Goal: Task Accomplishment & Management: Use online tool/utility

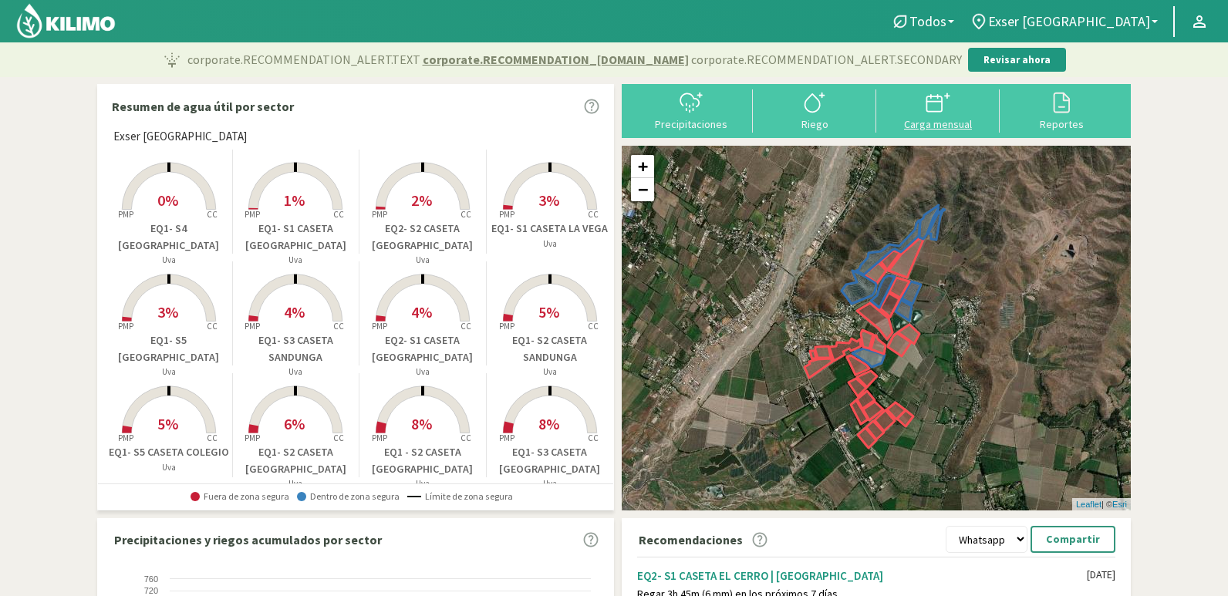
click at [904, 109] on div at bounding box center [938, 102] width 114 height 25
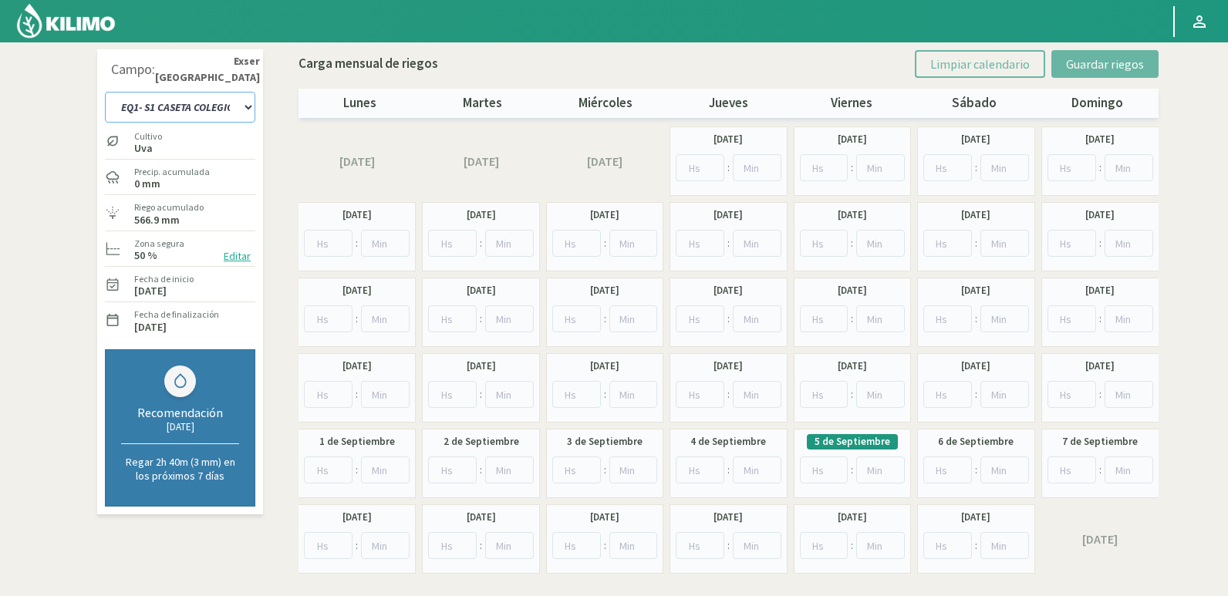
drag, startPoint x: 222, startPoint y: 105, endPoint x: 248, endPoint y: 106, distance: 26.2
click at [222, 105] on select "EQ1- S1 CASETA COLEGIO EQ1- S1 [GEOGRAPHIC_DATA] EQ1- S1 [GEOGRAPHIC_DATA]- S1 …" at bounding box center [180, 107] width 150 height 31
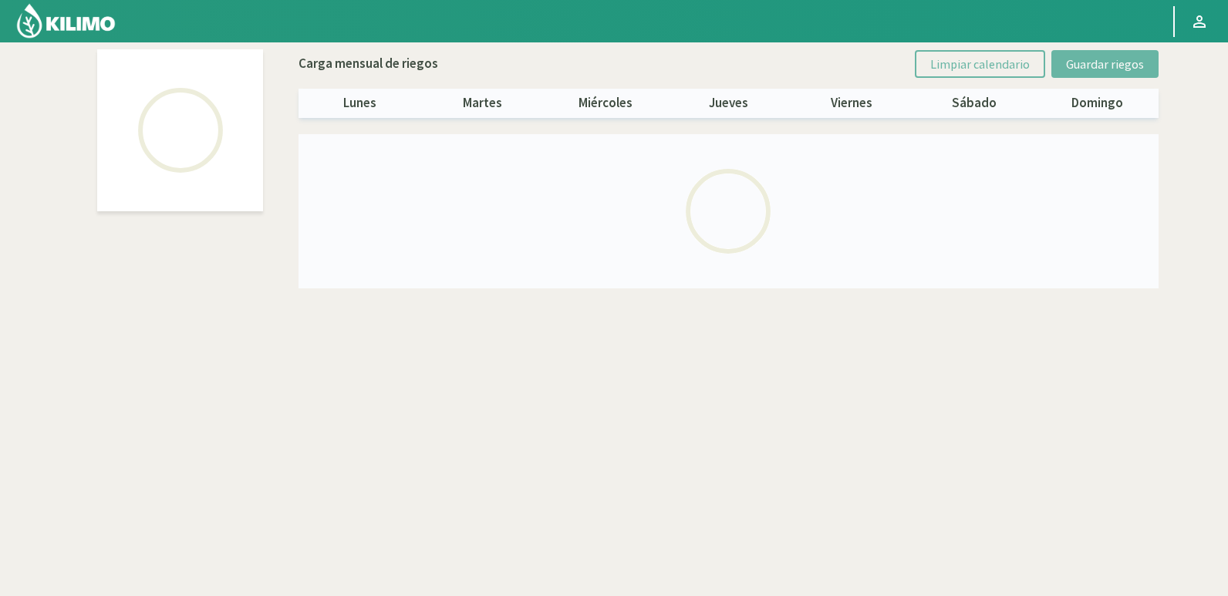
select select "21: Object"
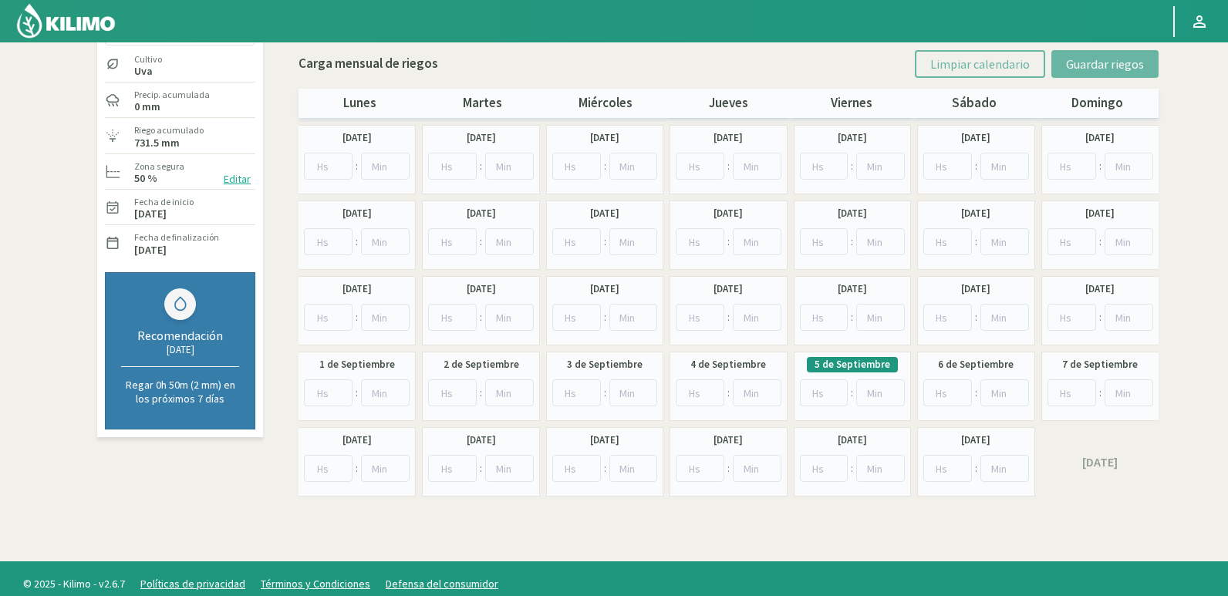
scroll to position [89, 0]
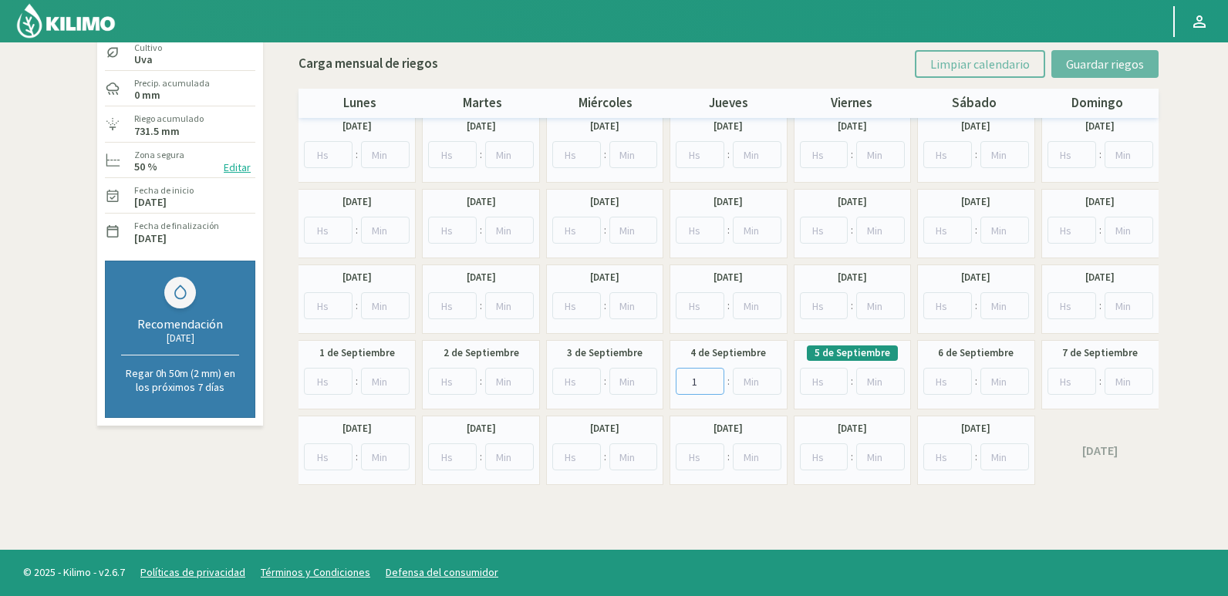
click at [717, 379] on input "1" at bounding box center [700, 381] width 49 height 27
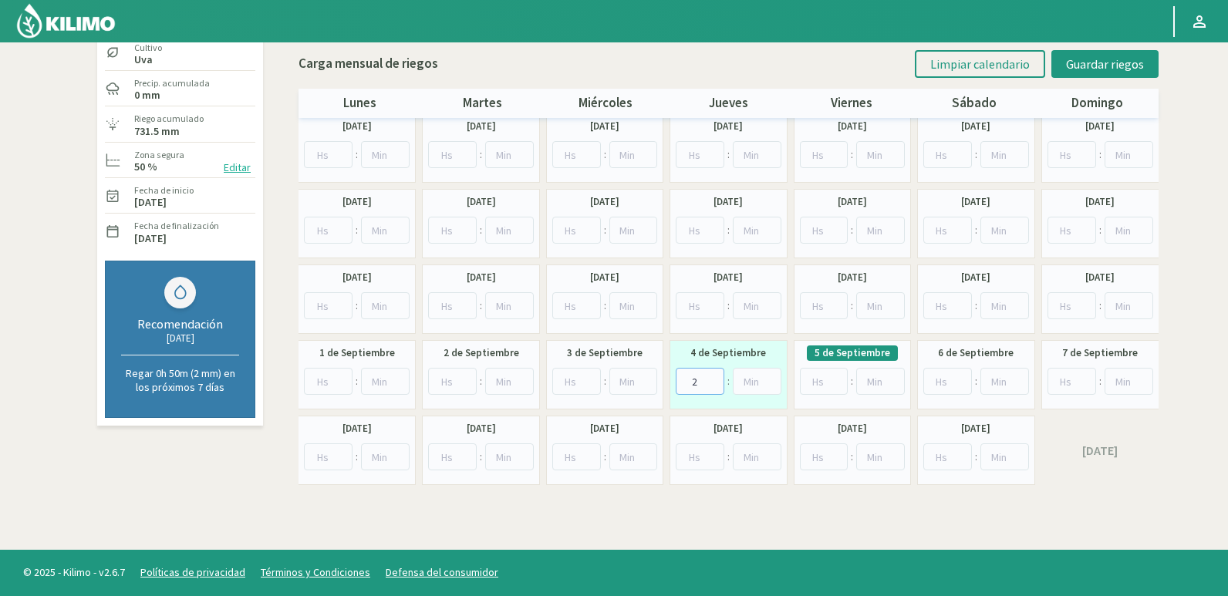
click at [717, 379] on input "2" at bounding box center [700, 381] width 49 height 27
click at [717, 379] on input "3" at bounding box center [700, 381] width 49 height 27
click at [717, 379] on input "4" at bounding box center [700, 381] width 49 height 27
click at [717, 379] on input "5" at bounding box center [700, 381] width 49 height 27
click at [717, 379] on input "6" at bounding box center [700, 381] width 49 height 27
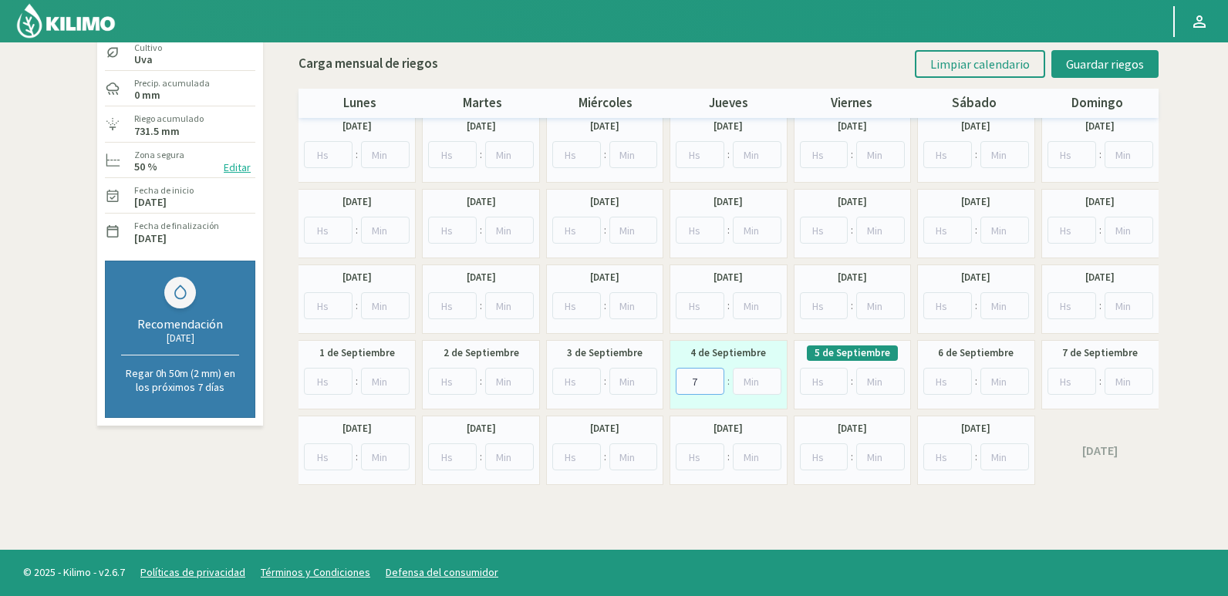
click at [717, 379] on input "7" at bounding box center [700, 381] width 49 height 27
click at [717, 379] on input "8" at bounding box center [700, 381] width 49 height 27
click at [717, 379] on input "9" at bounding box center [700, 381] width 49 height 27
type input "10"
click at [717, 379] on input "10" at bounding box center [700, 381] width 49 height 27
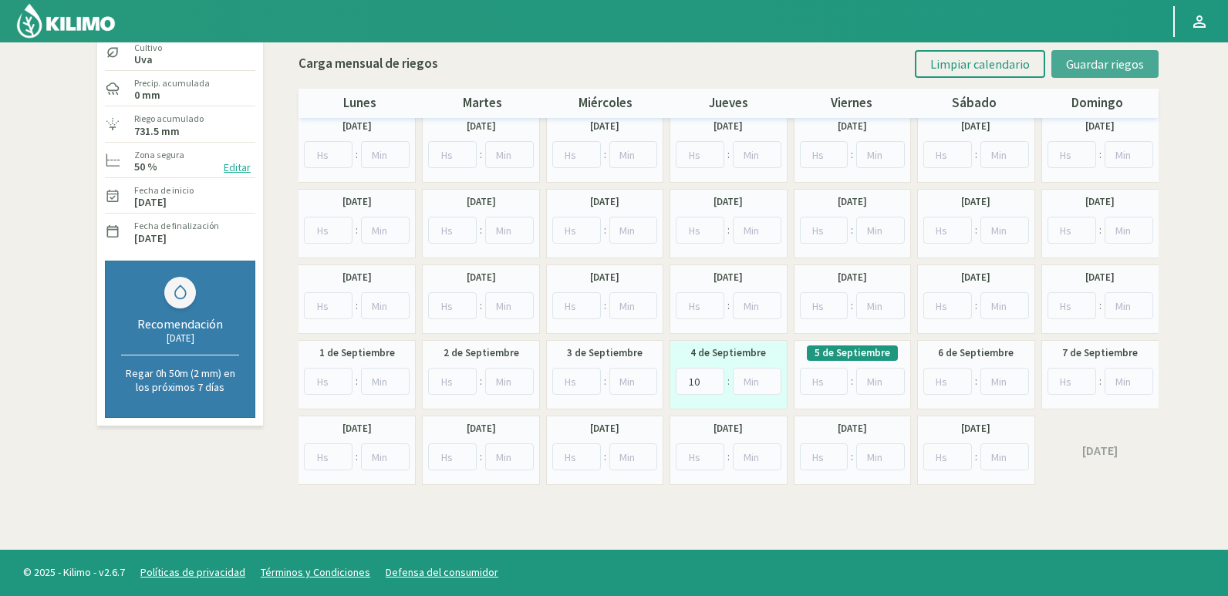
click at [1113, 58] on span "Guardar riegos" at bounding box center [1105, 63] width 78 height 15
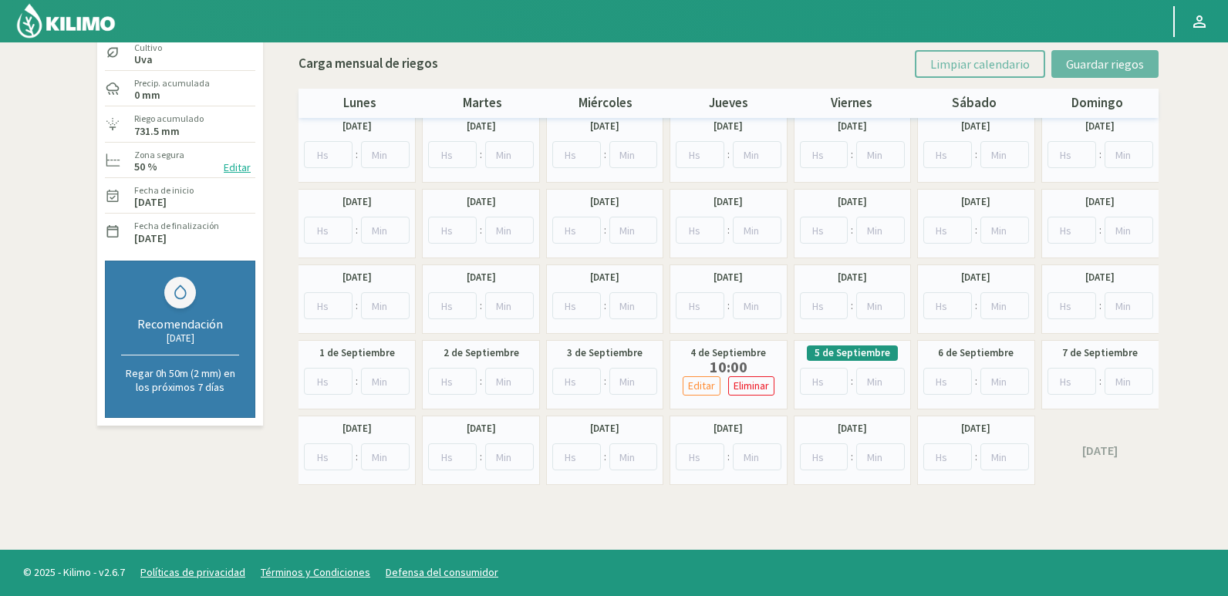
scroll to position [0, 0]
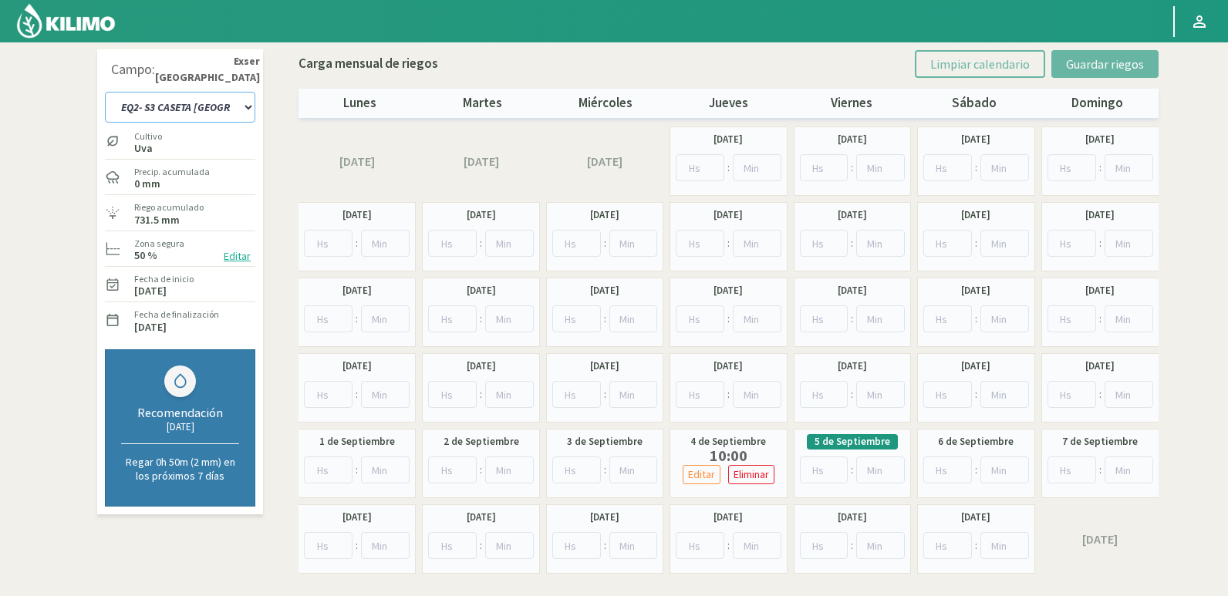
click at [228, 106] on select "EQ1- S1 CASETA COLEGIO EQ1- S1 [GEOGRAPHIC_DATA] EQ1- S1 [GEOGRAPHIC_DATA]- S1 …" at bounding box center [180, 107] width 150 height 31
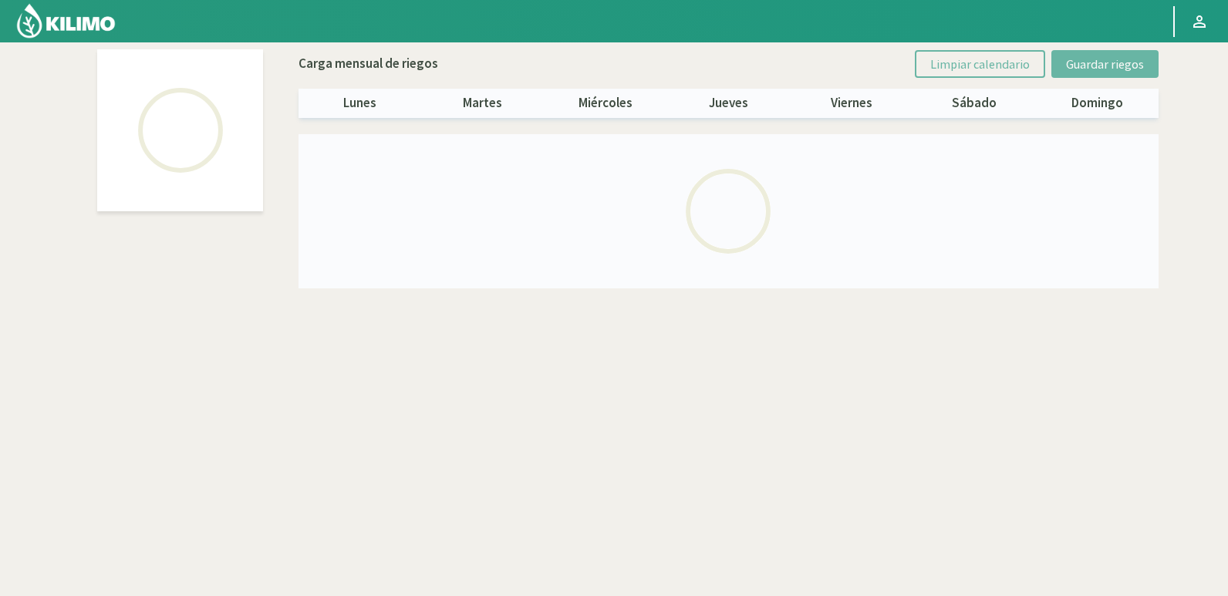
select select "9: Object"
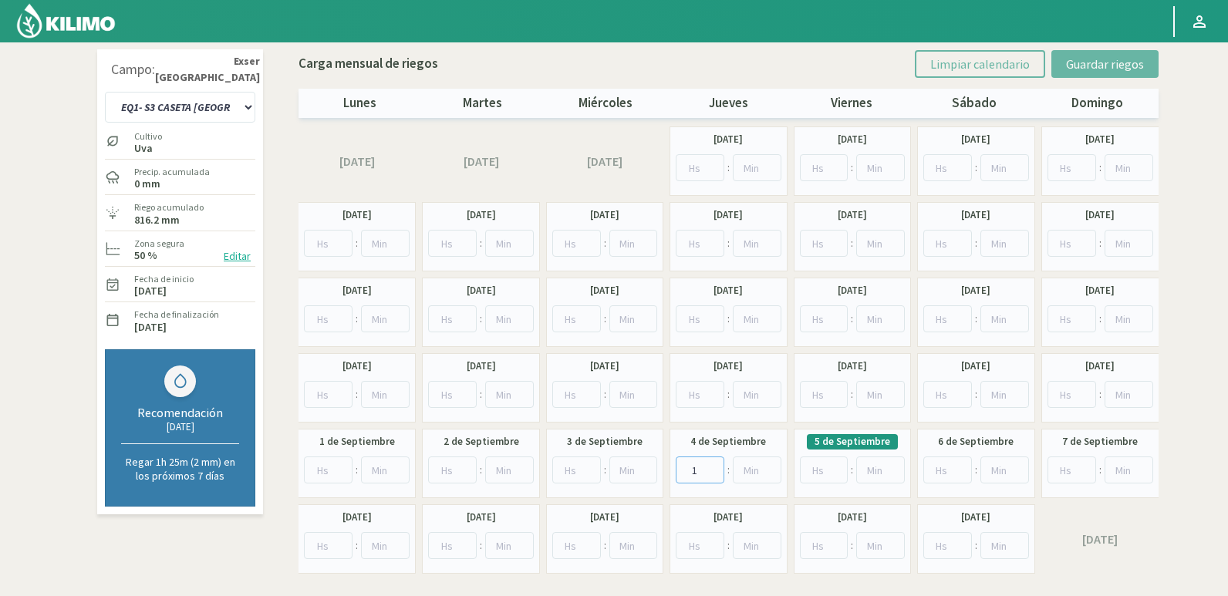
click at [714, 467] on input "1" at bounding box center [700, 470] width 49 height 27
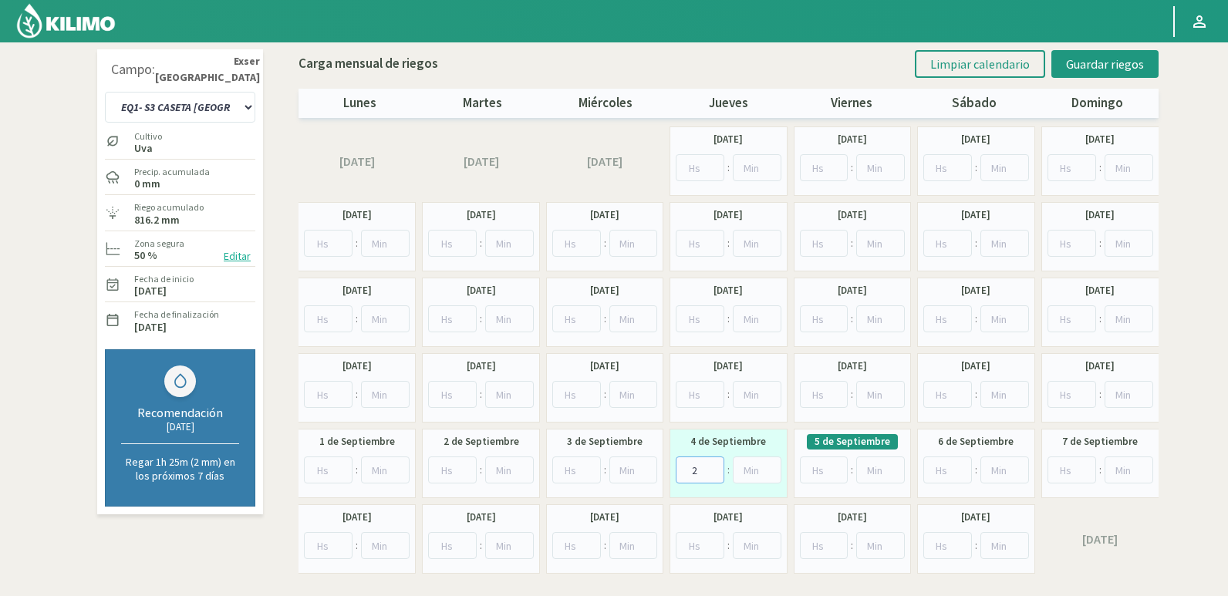
click at [714, 467] on input "2" at bounding box center [700, 470] width 49 height 27
click at [714, 467] on input "3" at bounding box center [700, 470] width 49 height 27
click at [714, 467] on input "4" at bounding box center [700, 470] width 49 height 27
click at [714, 467] on input "5" at bounding box center [700, 470] width 49 height 27
click at [714, 467] on input "6" at bounding box center [700, 470] width 49 height 27
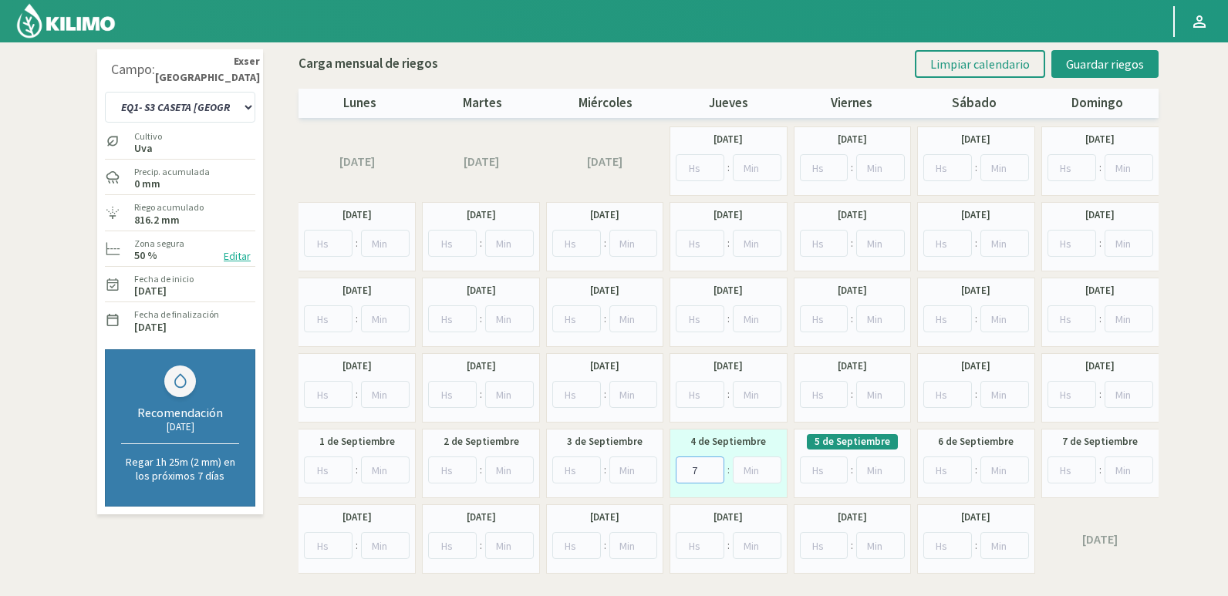
type input "7"
click at [714, 467] on input "7" at bounding box center [700, 470] width 49 height 27
click at [1121, 60] on span "Guardar riegos" at bounding box center [1105, 63] width 78 height 15
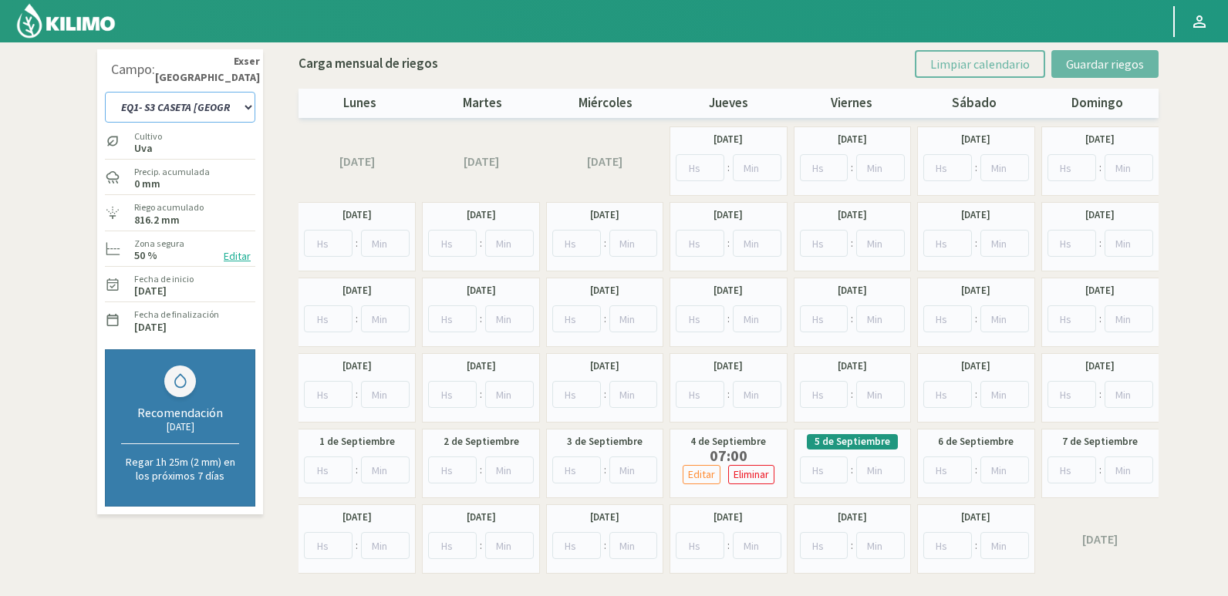
click at [242, 109] on select "EQ1- S1 CASETA COLEGIO EQ1- S1 [GEOGRAPHIC_DATA] EQ1- S1 [GEOGRAPHIC_DATA]- S1 …" at bounding box center [180, 107] width 150 height 31
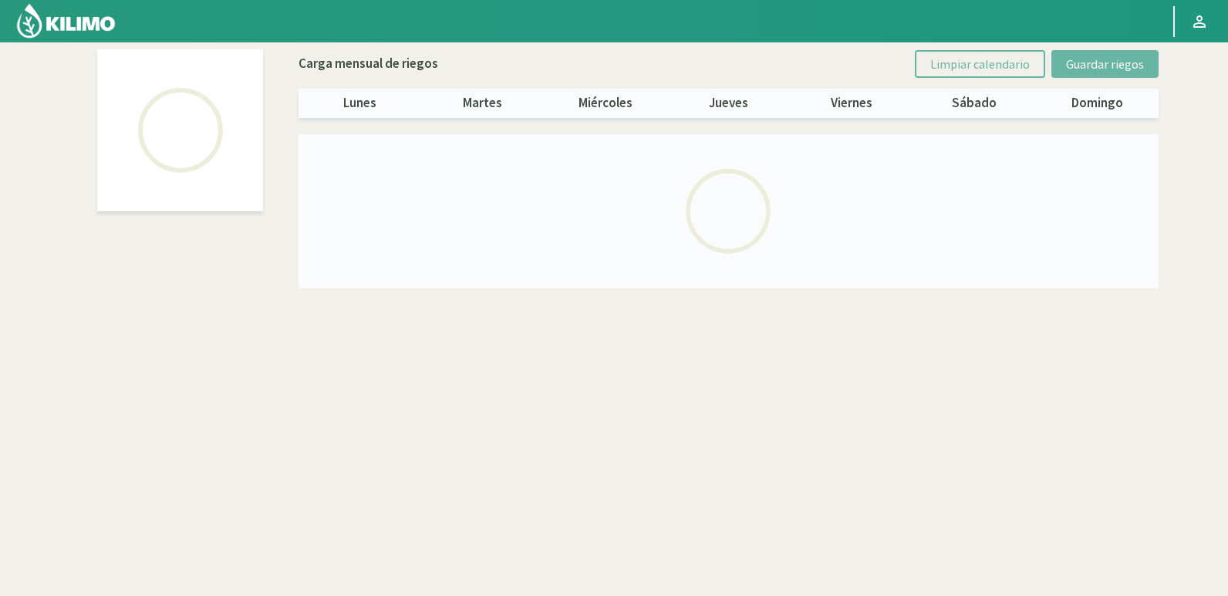
select select "2: Object"
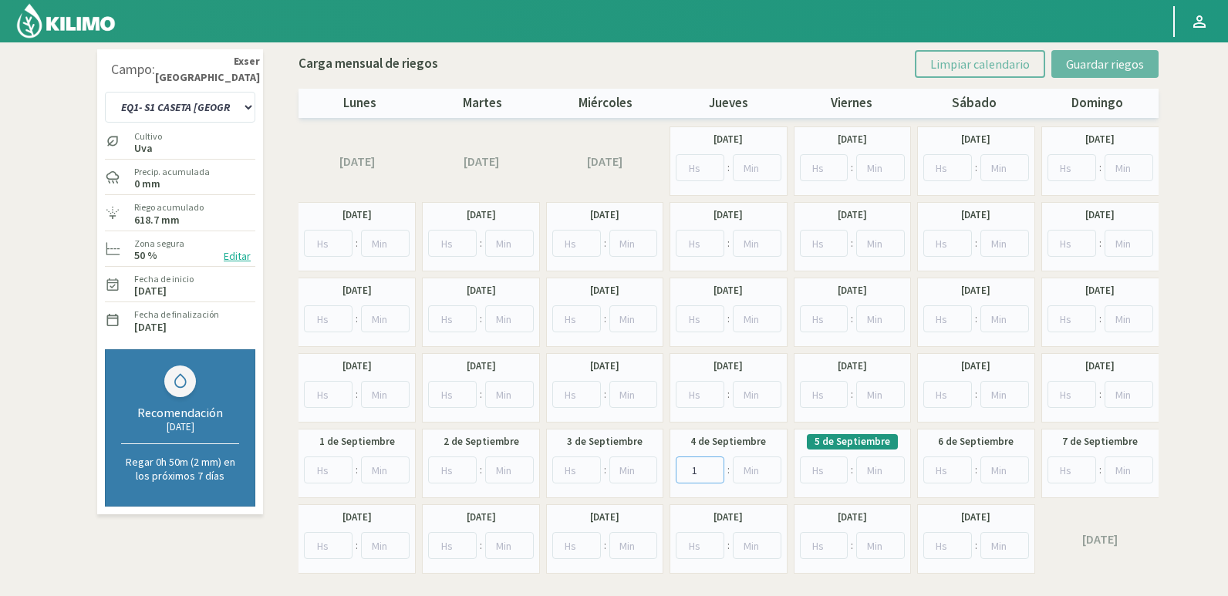
click at [713, 467] on input "1" at bounding box center [700, 470] width 49 height 27
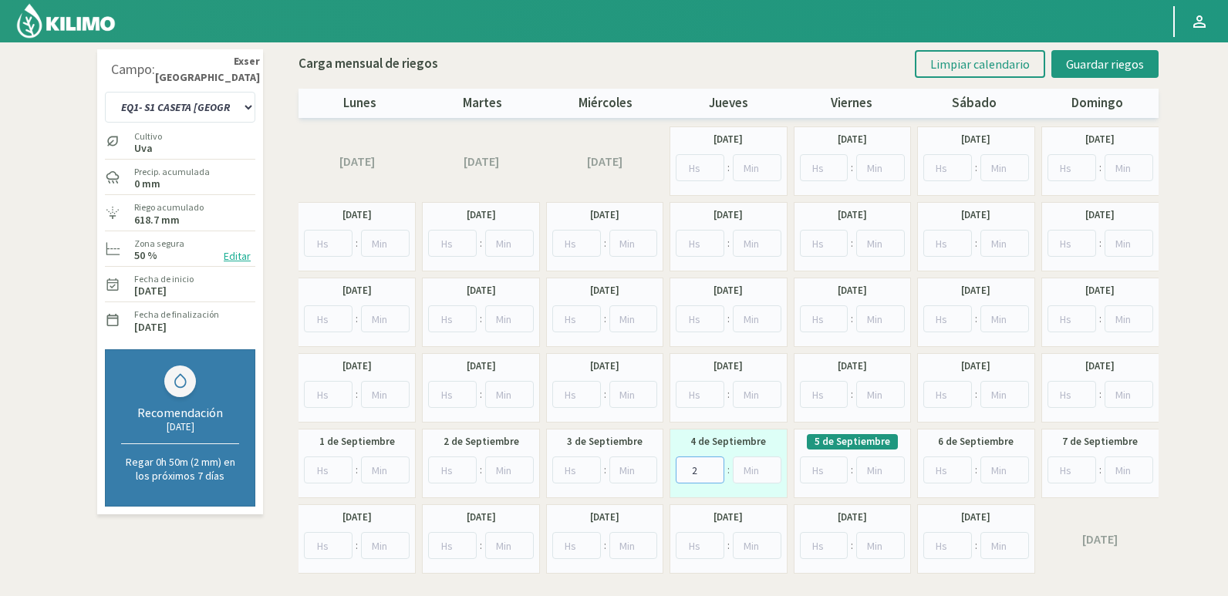
click at [713, 467] on input "2" at bounding box center [700, 470] width 49 height 27
click at [713, 467] on input "3" at bounding box center [700, 470] width 49 height 27
click at [713, 467] on input "4" at bounding box center [700, 470] width 49 height 27
type input "5"
click at [713, 467] on input "5" at bounding box center [700, 470] width 49 height 27
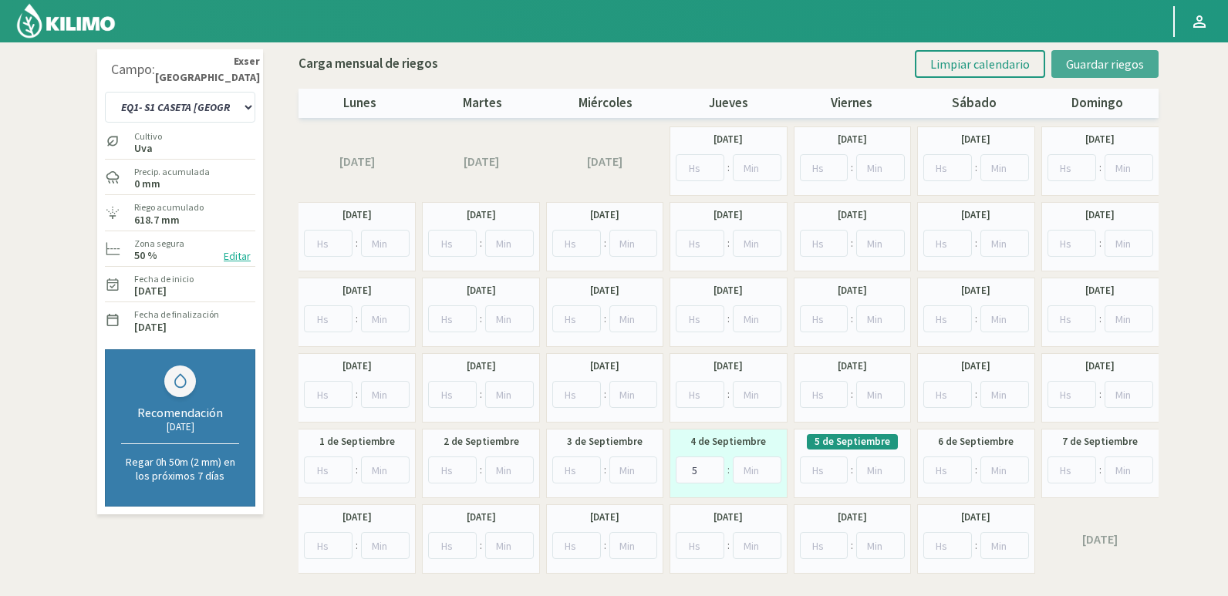
click at [1088, 61] on span "Guardar riegos" at bounding box center [1105, 63] width 78 height 15
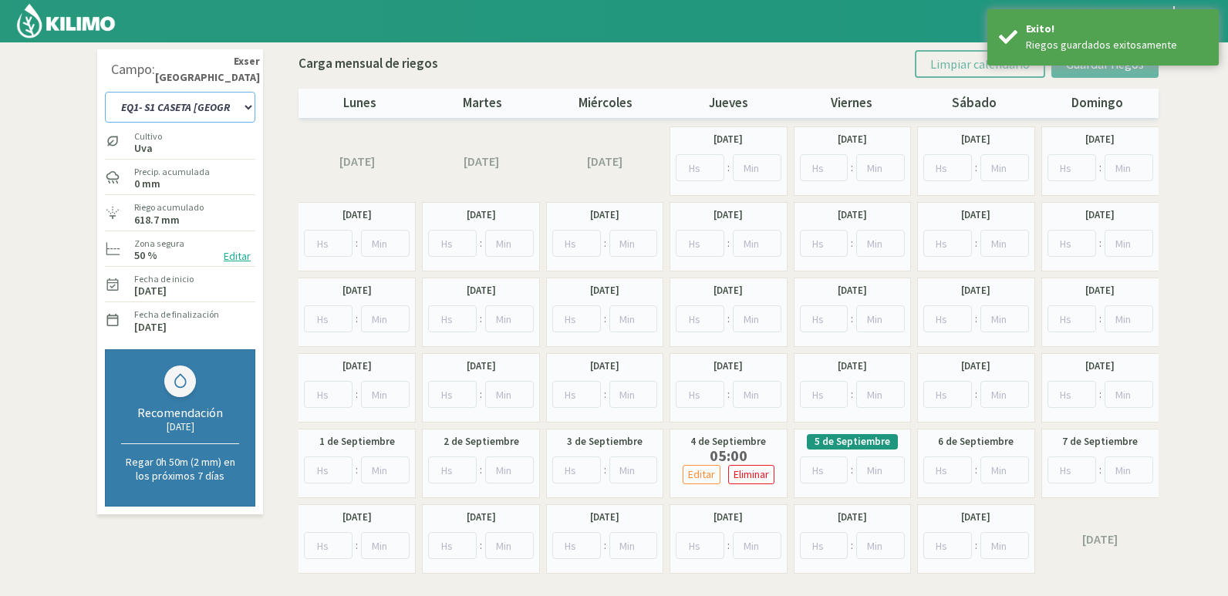
click at [248, 106] on select "EQ1- S1 CASETA COLEGIO EQ1- S1 [GEOGRAPHIC_DATA] EQ1- S1 [GEOGRAPHIC_DATA]- S1 …" at bounding box center [180, 107] width 150 height 31
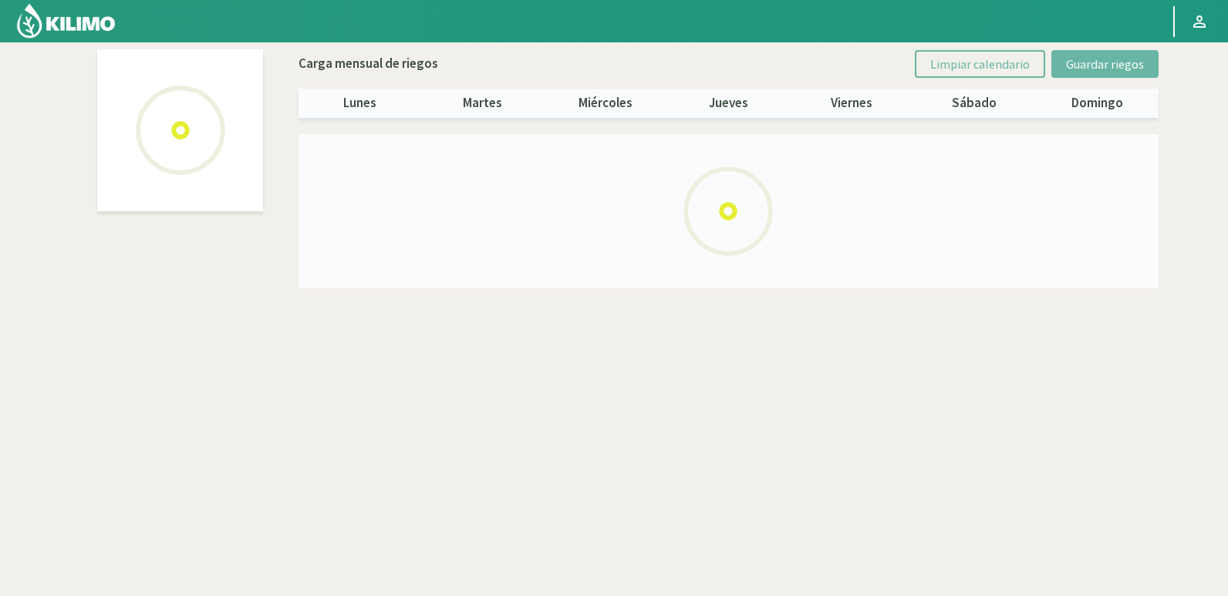
select select "6: Object"
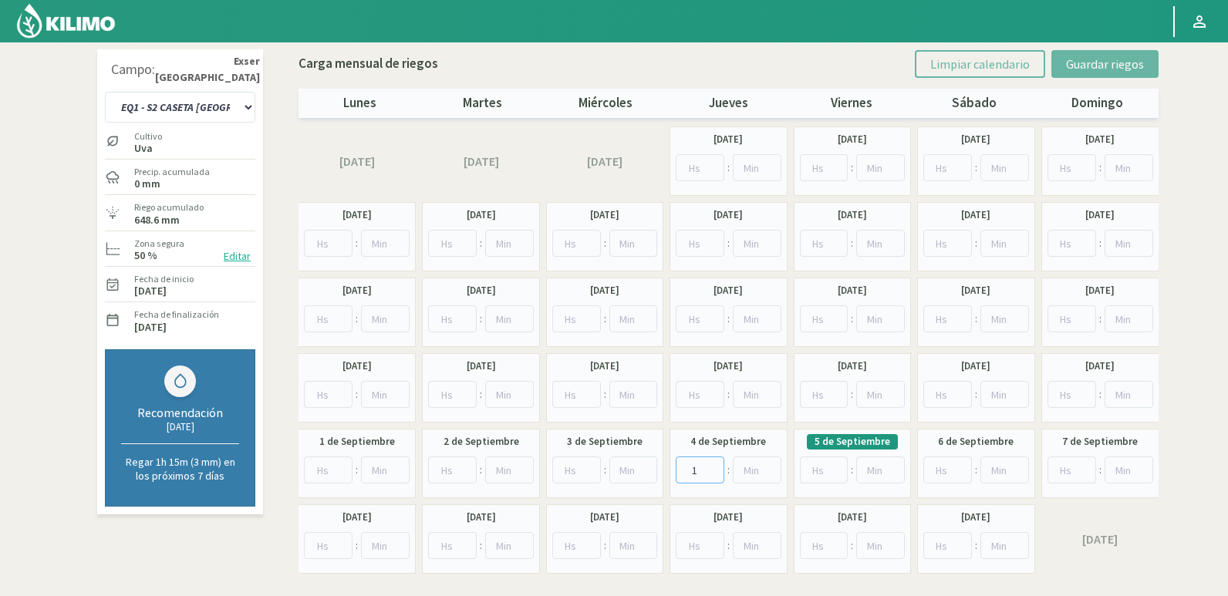
click at [712, 465] on input "1" at bounding box center [700, 470] width 49 height 27
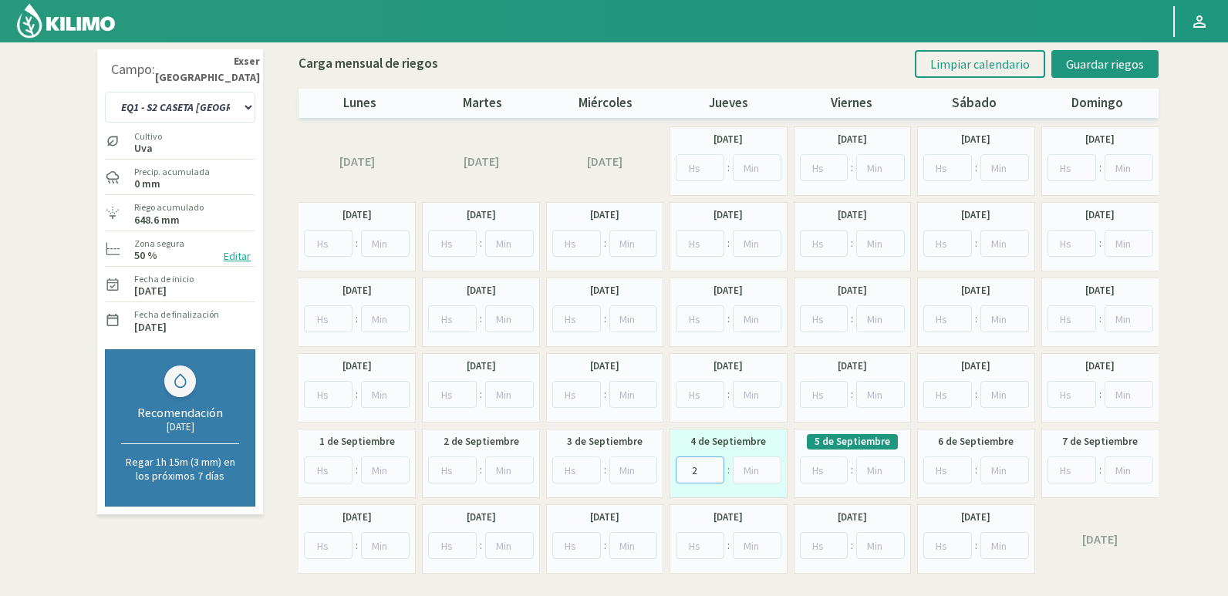
click at [712, 465] on input "2" at bounding box center [700, 470] width 49 height 27
click at [712, 465] on input "3" at bounding box center [700, 470] width 49 height 27
click at [712, 465] on input "4" at bounding box center [700, 470] width 49 height 27
click at [712, 465] on input "5" at bounding box center [700, 470] width 49 height 27
type input "6"
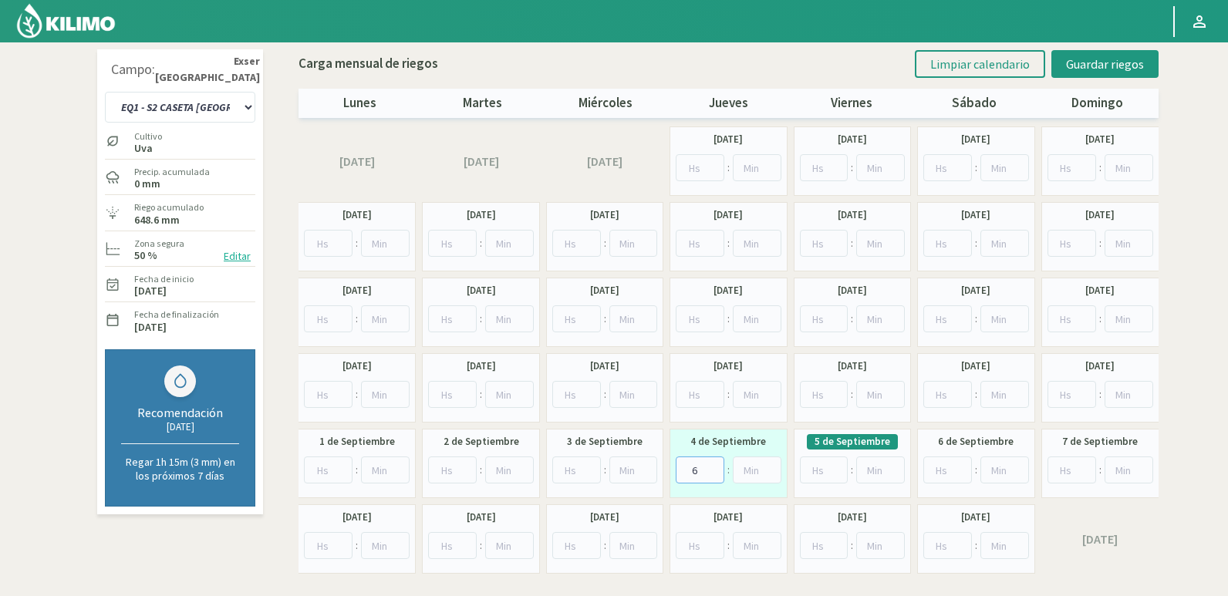
click at [712, 465] on input "6" at bounding box center [700, 470] width 49 height 27
click at [1120, 66] on span "Guardar riegos" at bounding box center [1105, 63] width 78 height 15
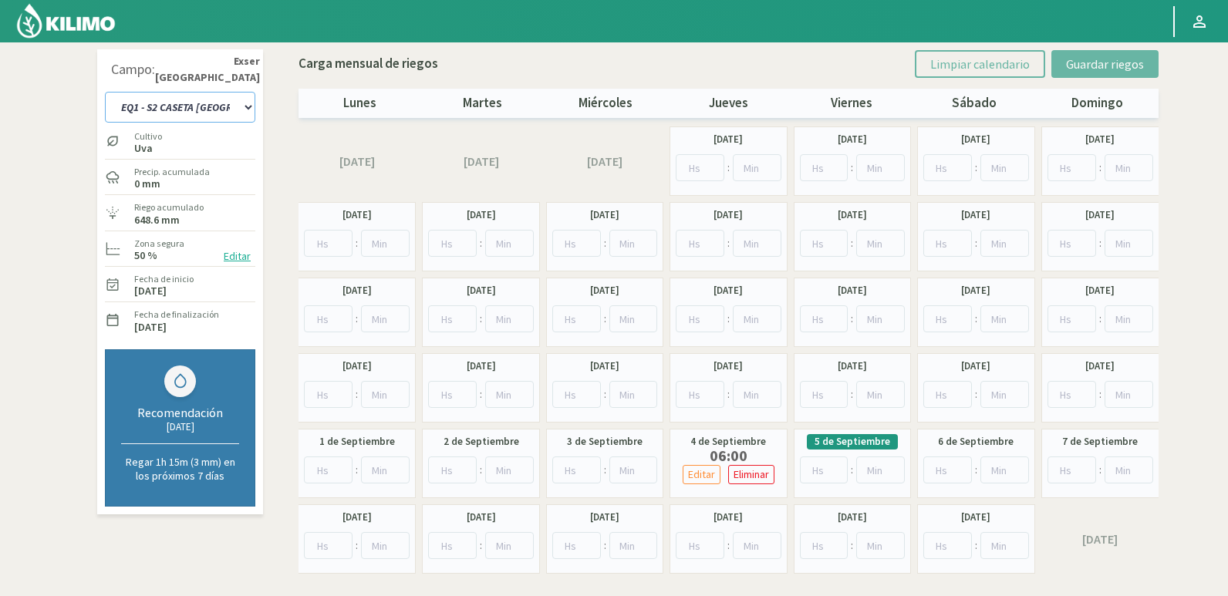
click at [245, 102] on select "EQ1- S1 CASETA COLEGIO EQ1- S1 [GEOGRAPHIC_DATA] EQ1- S1 [GEOGRAPHIC_DATA]- S1 …" at bounding box center [180, 107] width 150 height 31
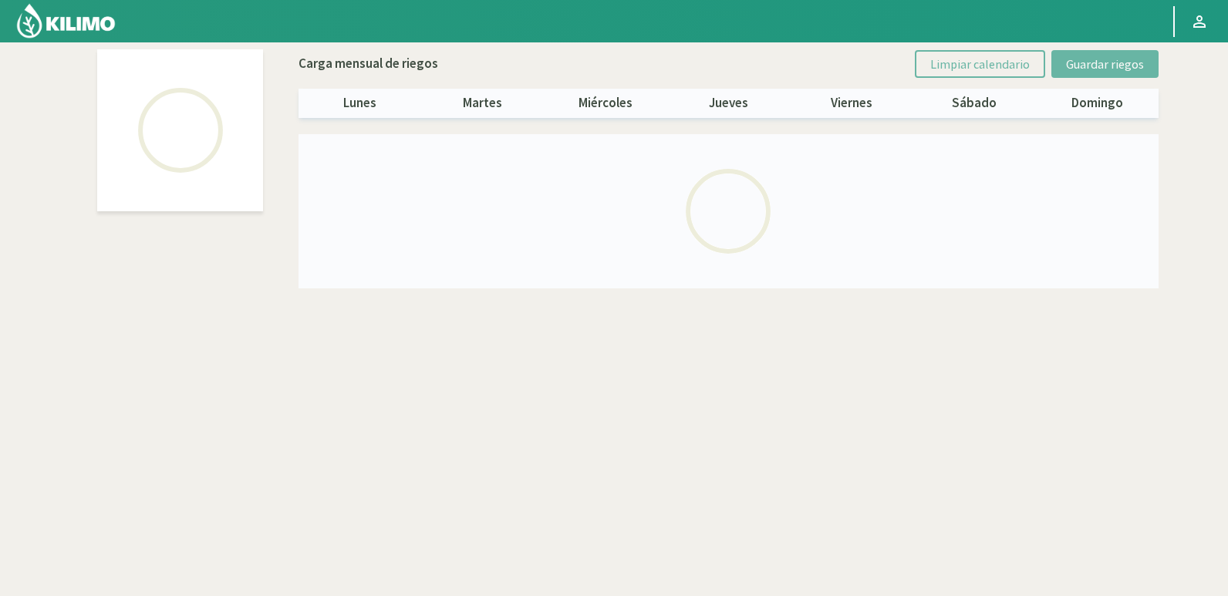
select select "4: Object"
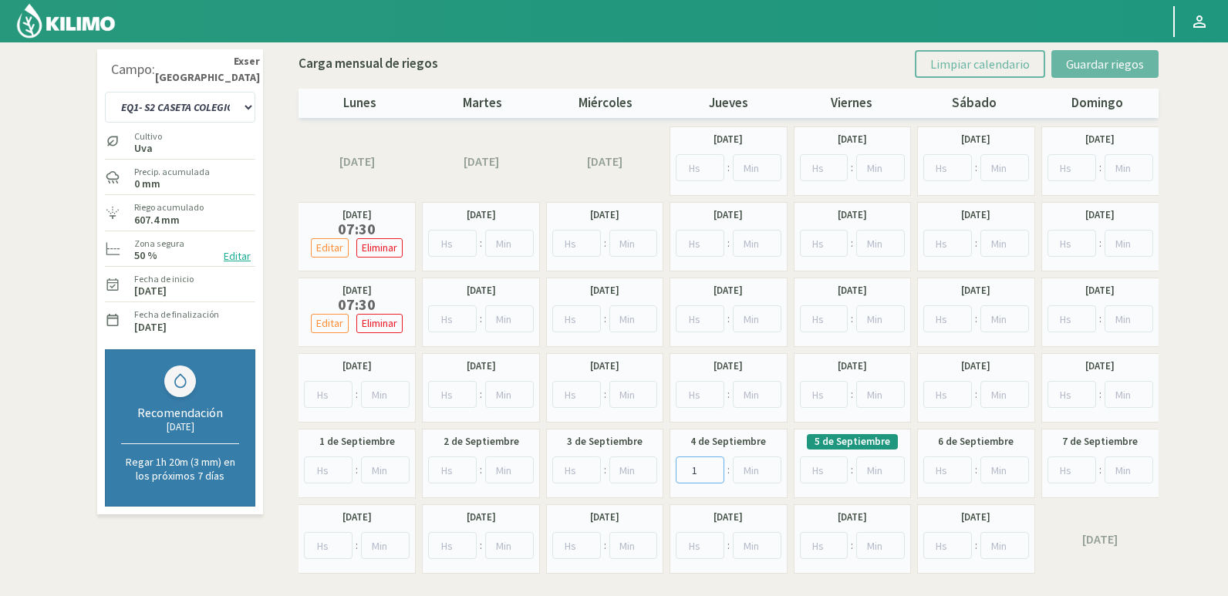
click at [716, 464] on input "1" at bounding box center [700, 470] width 49 height 27
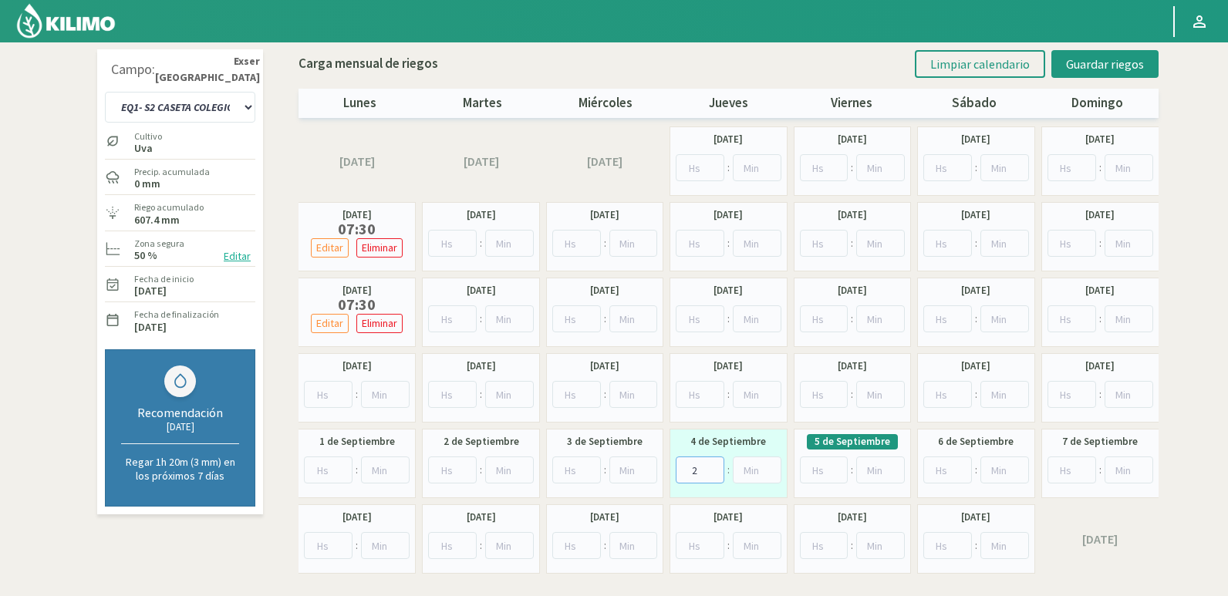
click at [716, 464] on input "2" at bounding box center [700, 470] width 49 height 27
click at [716, 464] on input "3" at bounding box center [700, 470] width 49 height 27
click at [716, 464] on input "4" at bounding box center [700, 470] width 49 height 27
click at [716, 464] on input "5" at bounding box center [700, 470] width 49 height 27
click at [716, 464] on input "6" at bounding box center [700, 470] width 49 height 27
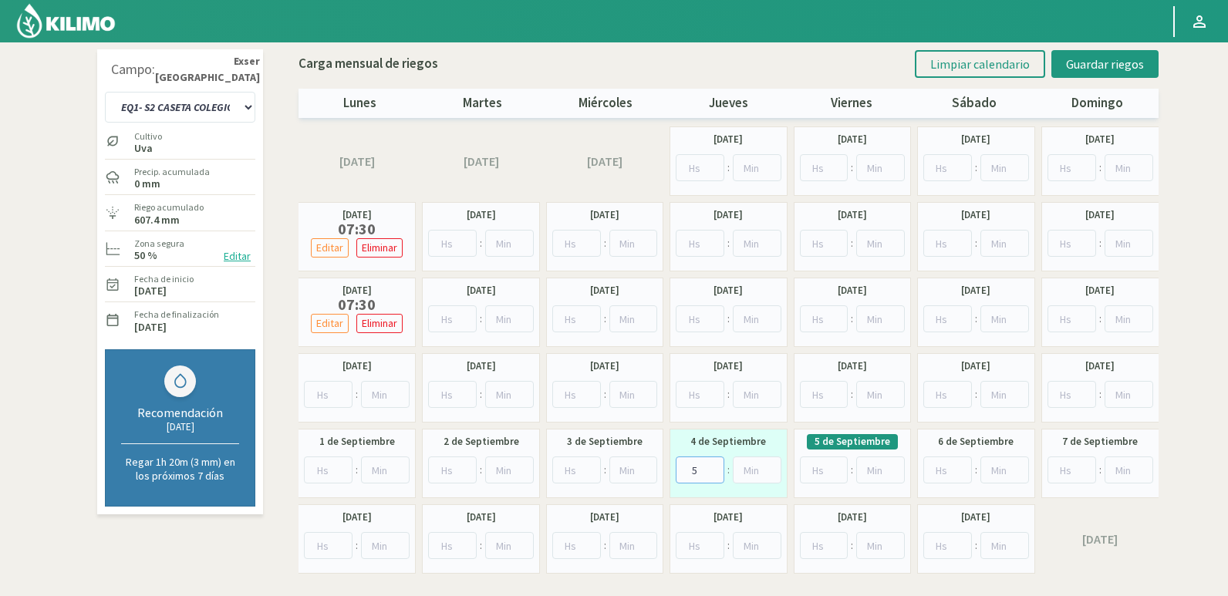
type input "5"
click at [714, 474] on input "5" at bounding box center [700, 470] width 49 height 27
click at [1103, 61] on span "Guardar riegos" at bounding box center [1105, 63] width 78 height 15
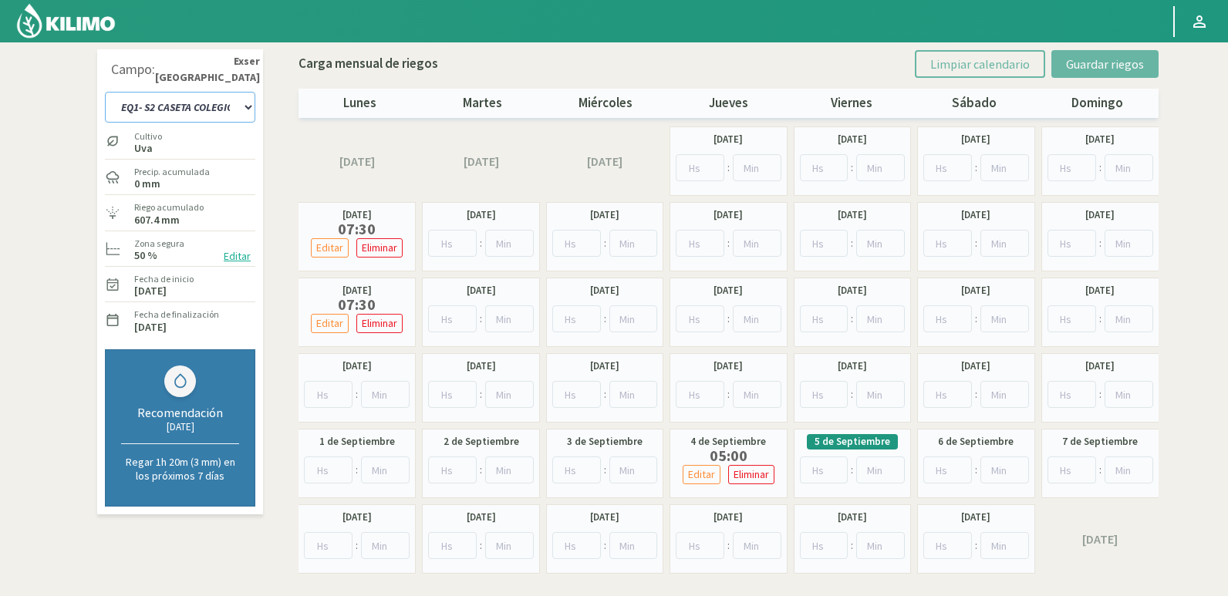
click at [235, 110] on select "EQ1- S1 CASETA COLEGIO EQ1- S1 [GEOGRAPHIC_DATA] EQ1- S1 [GEOGRAPHIC_DATA]- S1 …" at bounding box center [180, 107] width 150 height 31
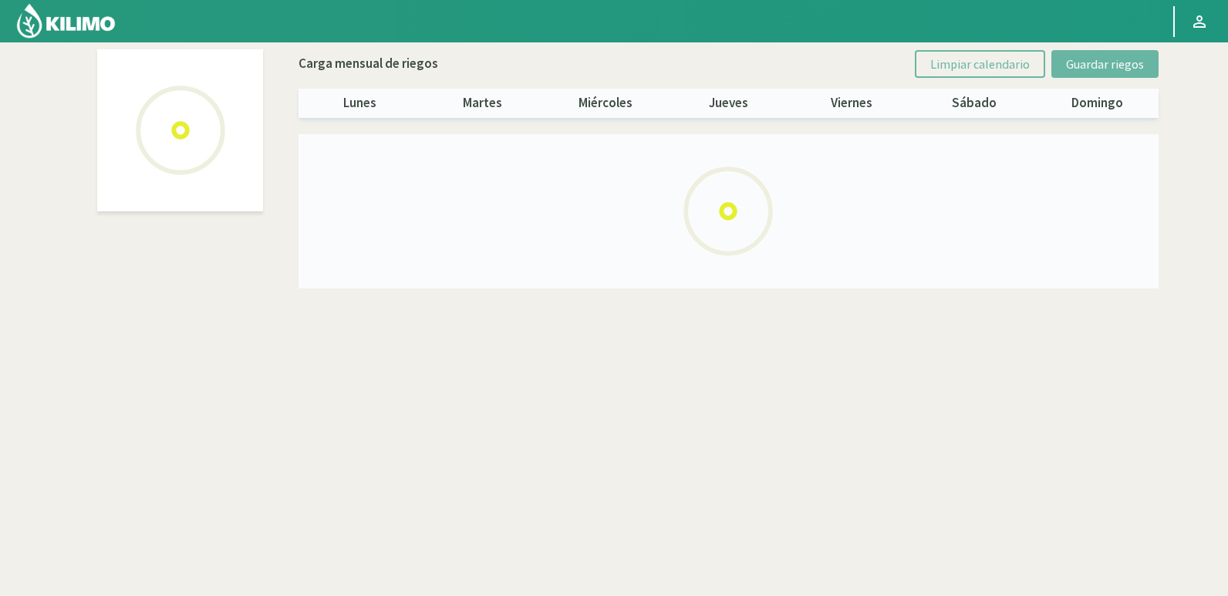
select select "8: Object"
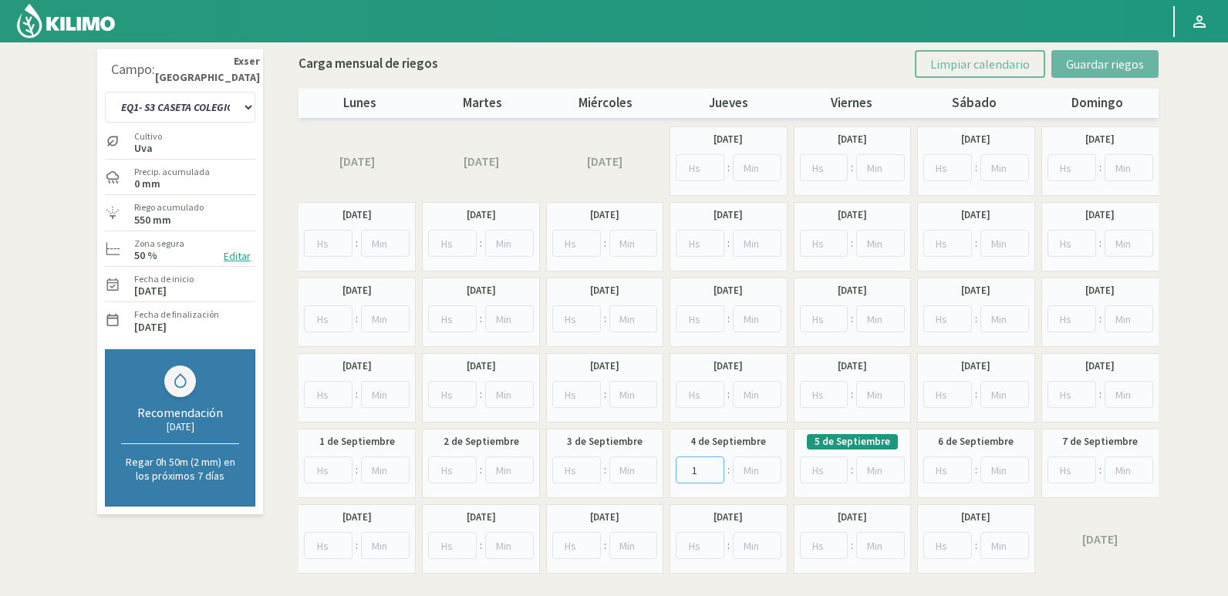
click at [711, 465] on input "1" at bounding box center [700, 470] width 49 height 27
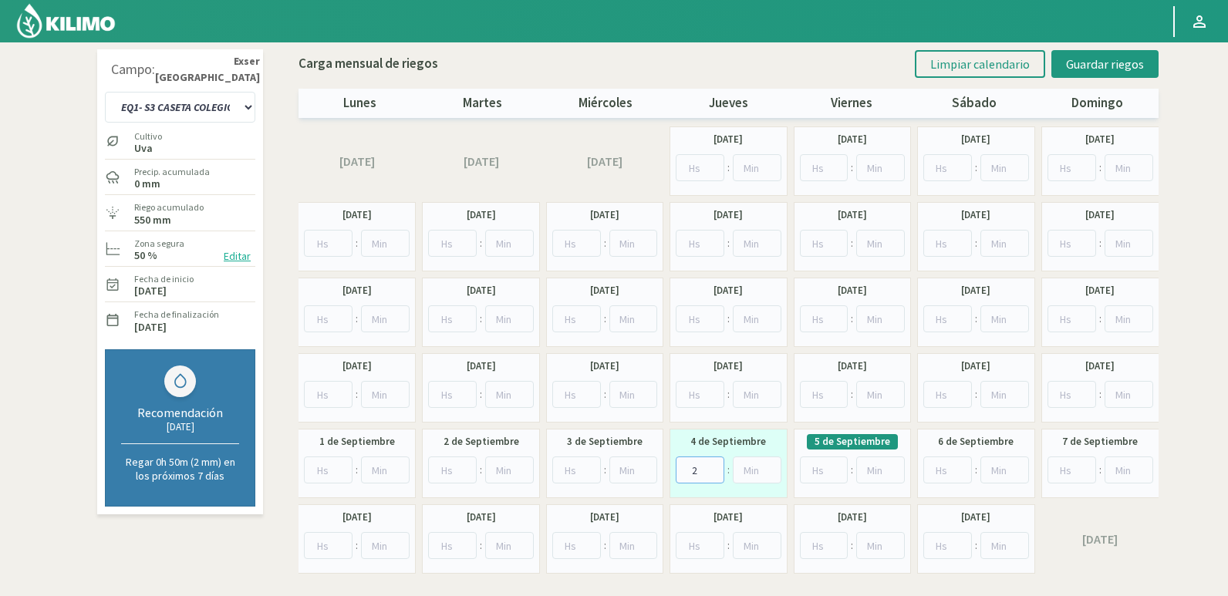
click at [711, 465] on input "2" at bounding box center [700, 470] width 49 height 27
type input "3"
click at [712, 465] on input "3" at bounding box center [700, 470] width 49 height 27
click at [1103, 62] on span "Guardar riegos" at bounding box center [1105, 63] width 78 height 15
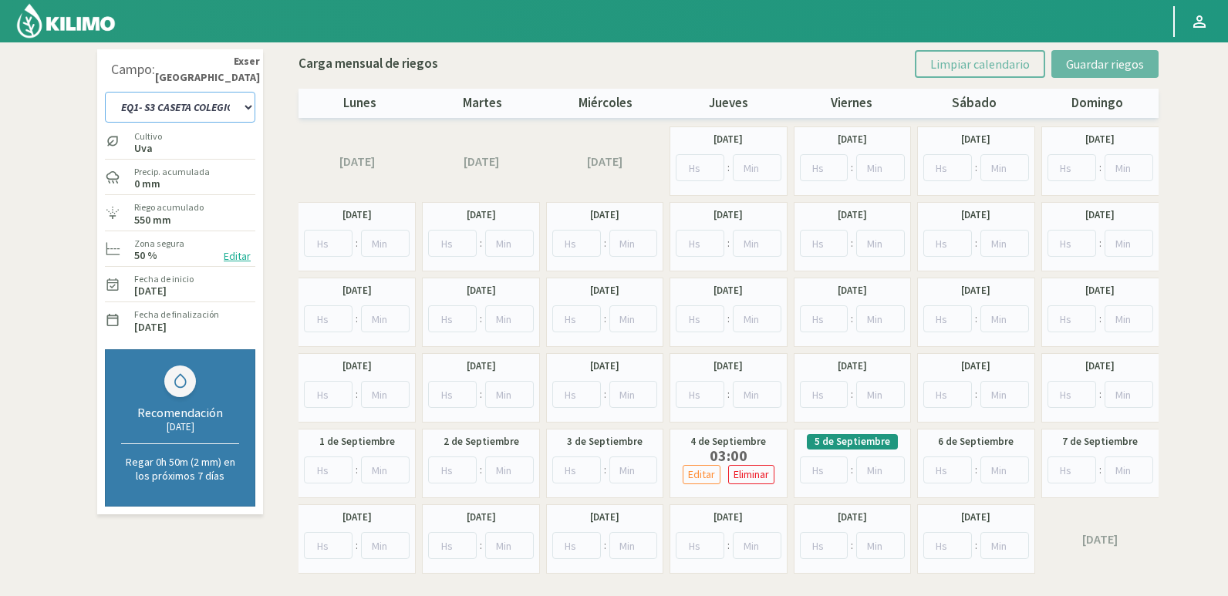
click at [224, 111] on select "EQ1- S1 CASETA COLEGIO EQ1- S1 [GEOGRAPHIC_DATA] EQ1- S1 [GEOGRAPHIC_DATA]- S1 …" at bounding box center [180, 107] width 150 height 31
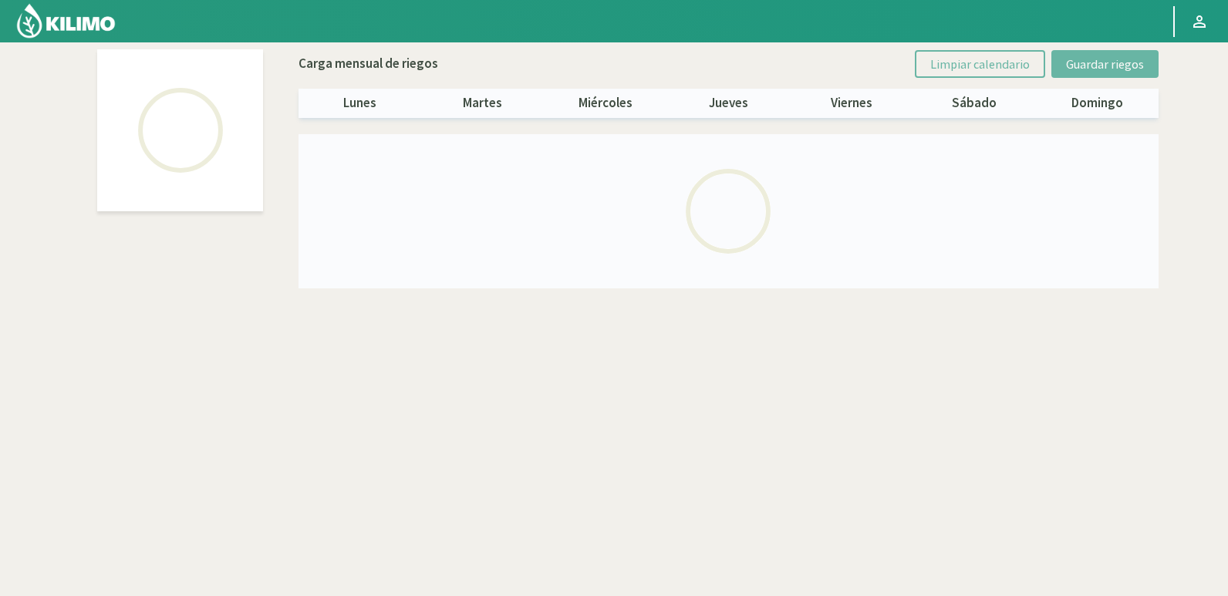
select select "7: Object"
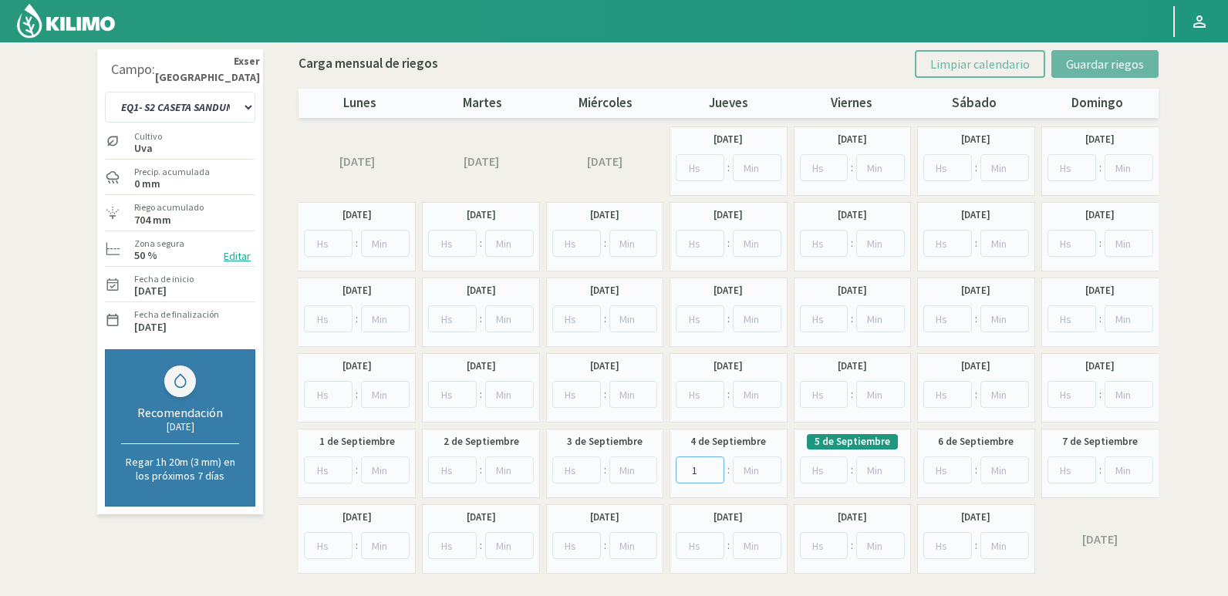
click at [714, 466] on input "1" at bounding box center [700, 470] width 49 height 27
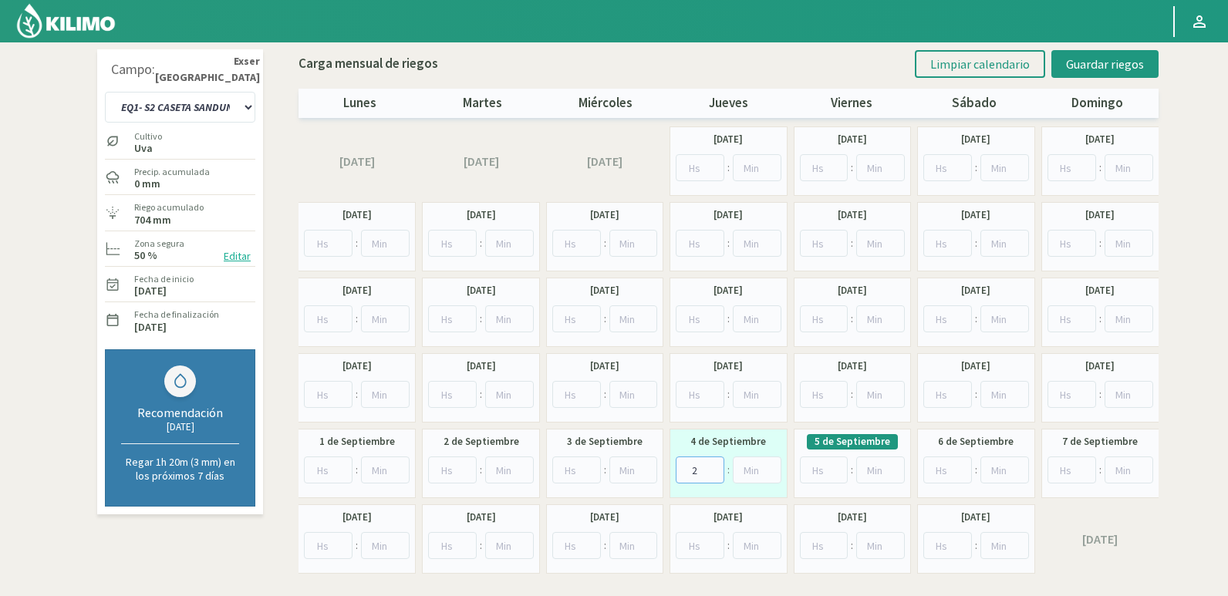
click at [714, 466] on input "2" at bounding box center [700, 470] width 49 height 27
click at [714, 466] on input "3" at bounding box center [700, 470] width 49 height 27
click at [714, 466] on input "4" at bounding box center [700, 470] width 49 height 27
type input "5"
click at [716, 466] on input "5" at bounding box center [700, 470] width 49 height 27
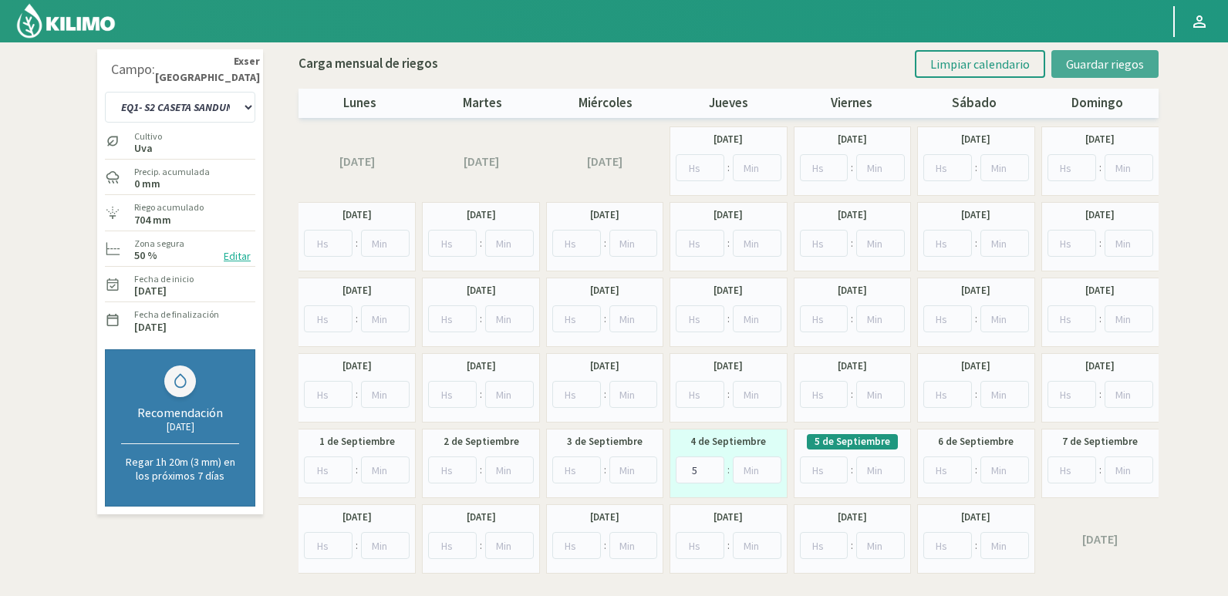
click at [1123, 67] on span "Guardar riegos" at bounding box center [1105, 63] width 78 height 15
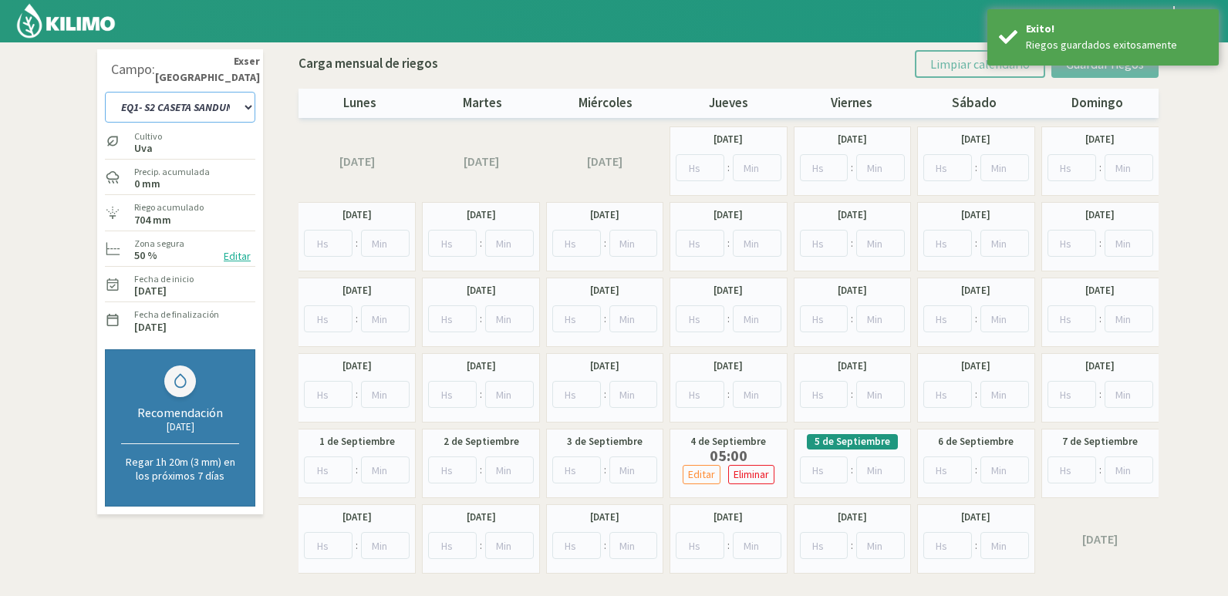
click at [232, 110] on select "EQ1- S1 CASETA COLEGIO EQ1- S1 [GEOGRAPHIC_DATA] EQ1- S1 [GEOGRAPHIC_DATA]- S1 …" at bounding box center [180, 107] width 150 height 31
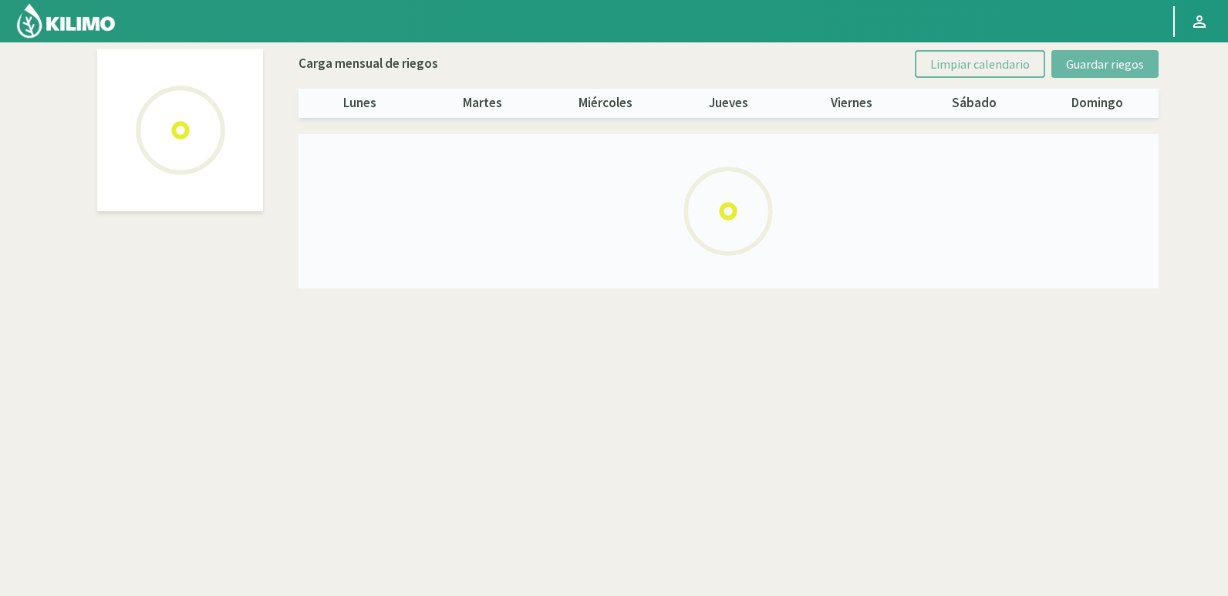
select select "12: Object"
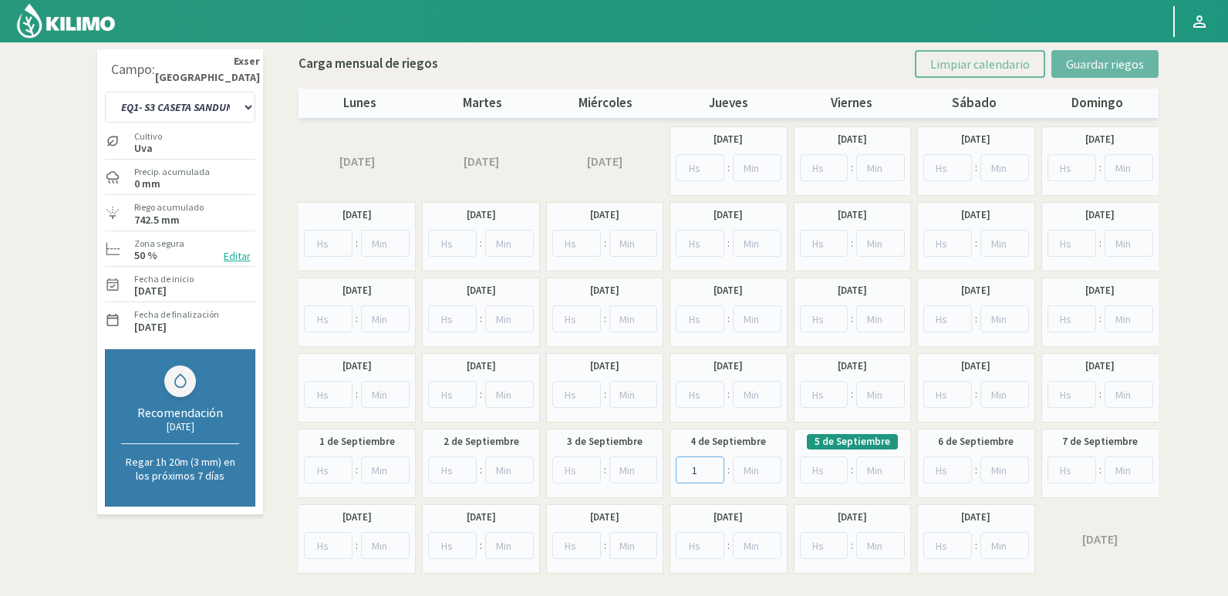
click at [717, 466] on input "1" at bounding box center [700, 470] width 49 height 27
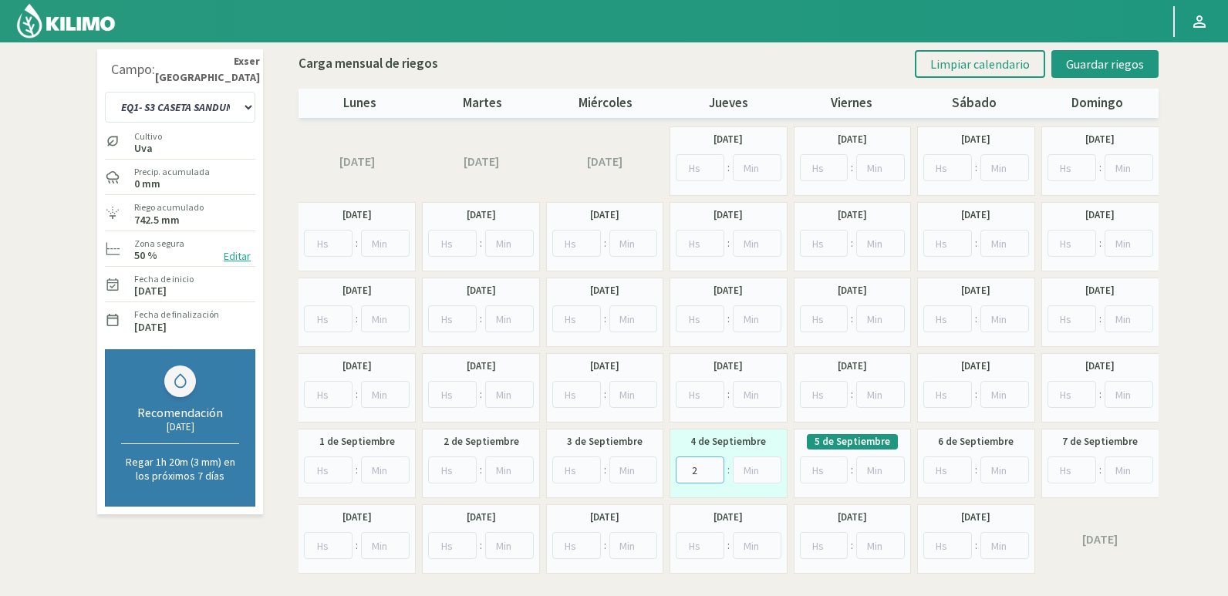
click at [717, 466] on input "2" at bounding box center [700, 470] width 49 height 27
click at [717, 466] on input "3" at bounding box center [700, 470] width 49 height 27
click at [717, 466] on input "4" at bounding box center [700, 470] width 49 height 27
type input "5"
click at [717, 466] on input "5" at bounding box center [700, 470] width 49 height 27
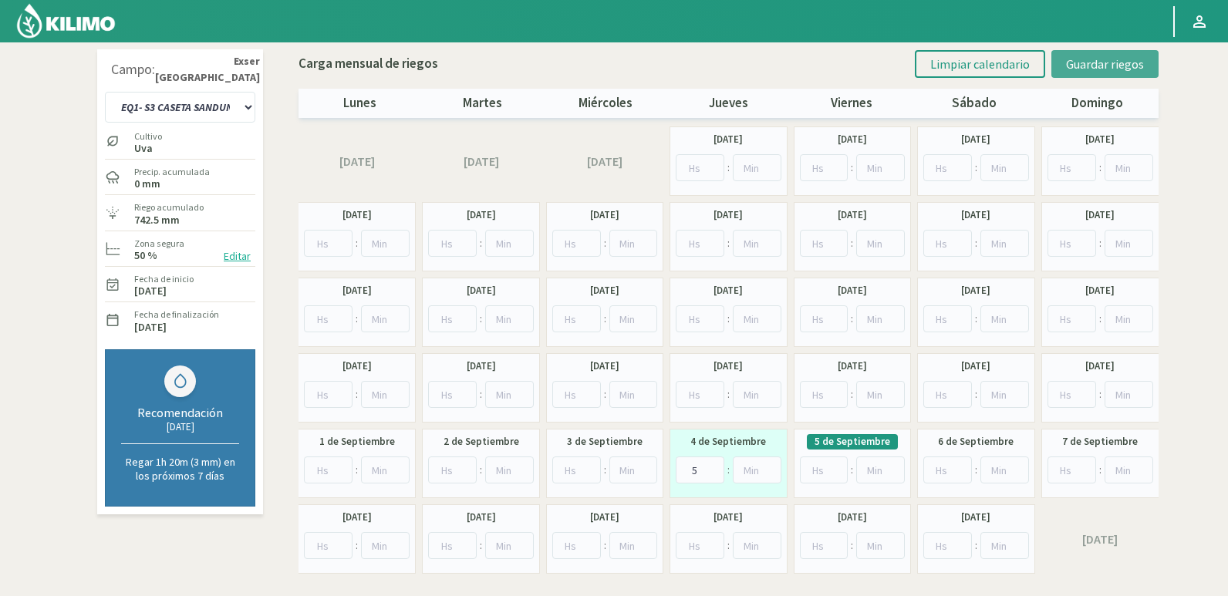
click at [1085, 74] on button "Guardar riegos" at bounding box center [1104, 64] width 107 height 28
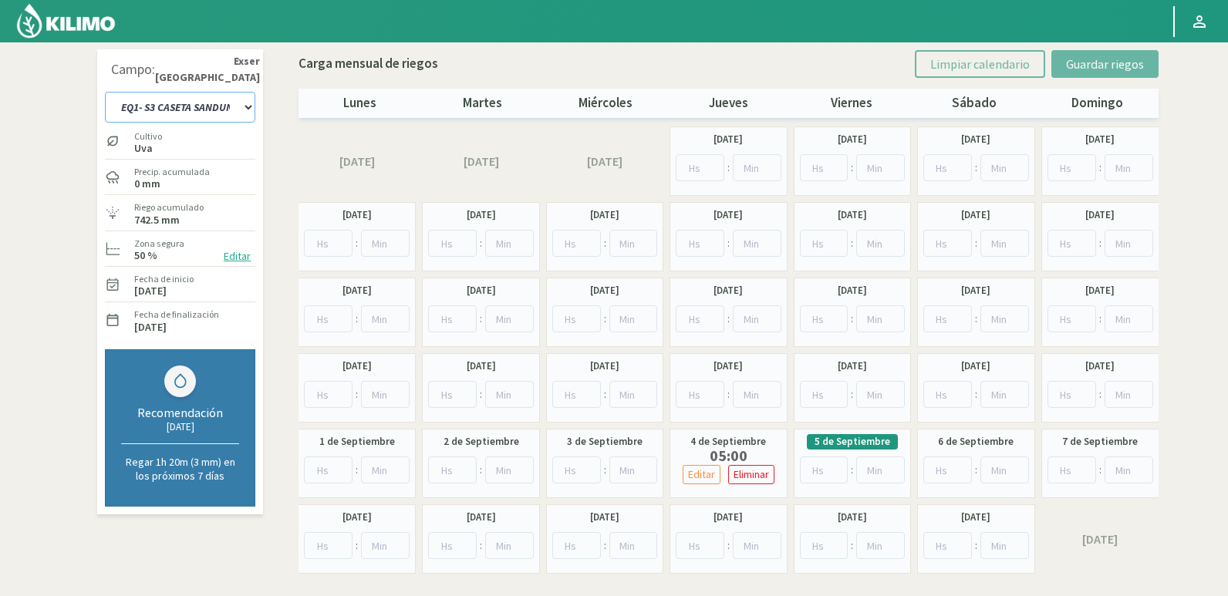
click at [211, 106] on select "EQ1- S1 CASETA COLEGIO EQ1- S1 [GEOGRAPHIC_DATA] EQ1- S1 [GEOGRAPHIC_DATA]- S1 …" at bounding box center [180, 107] width 150 height 31
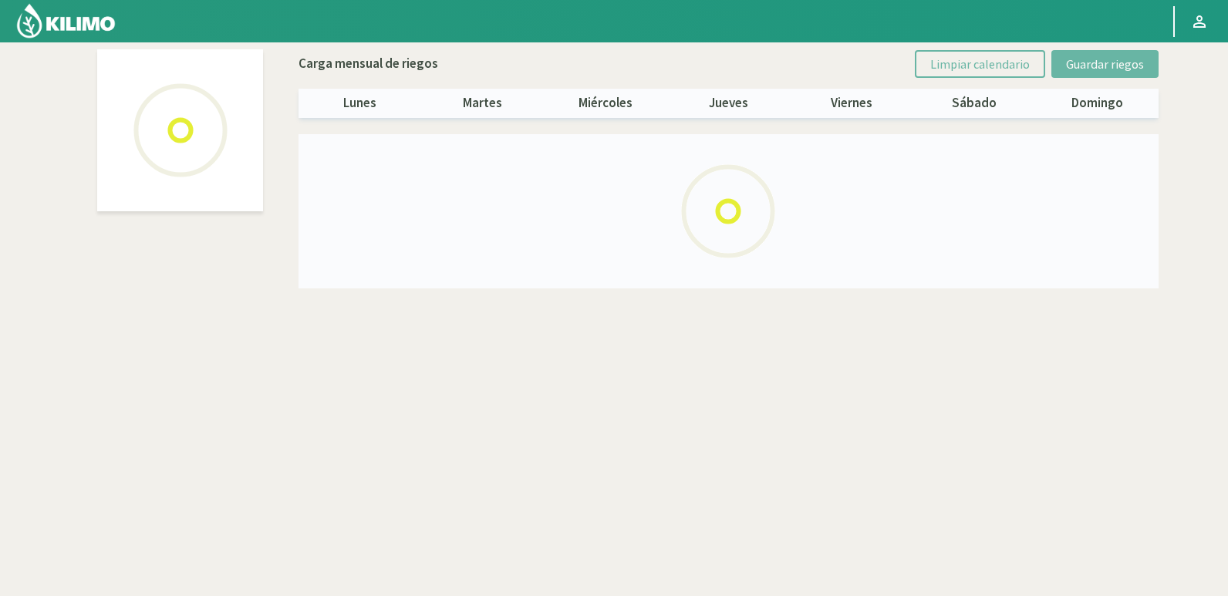
select select "3: Object"
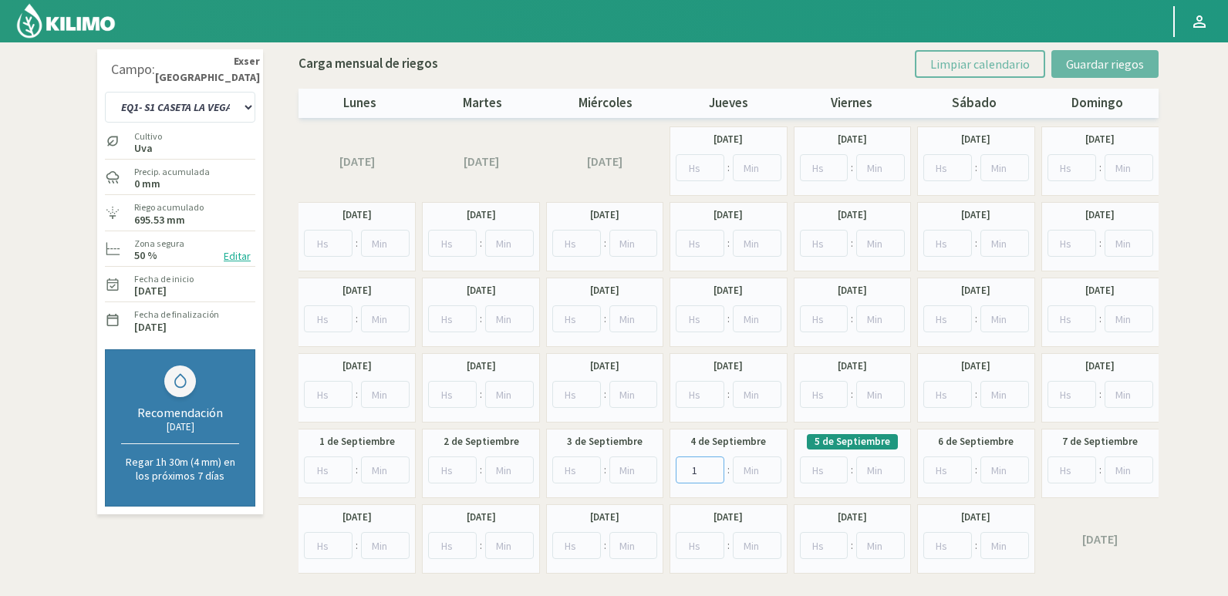
click at [716, 467] on input "1" at bounding box center [700, 470] width 49 height 27
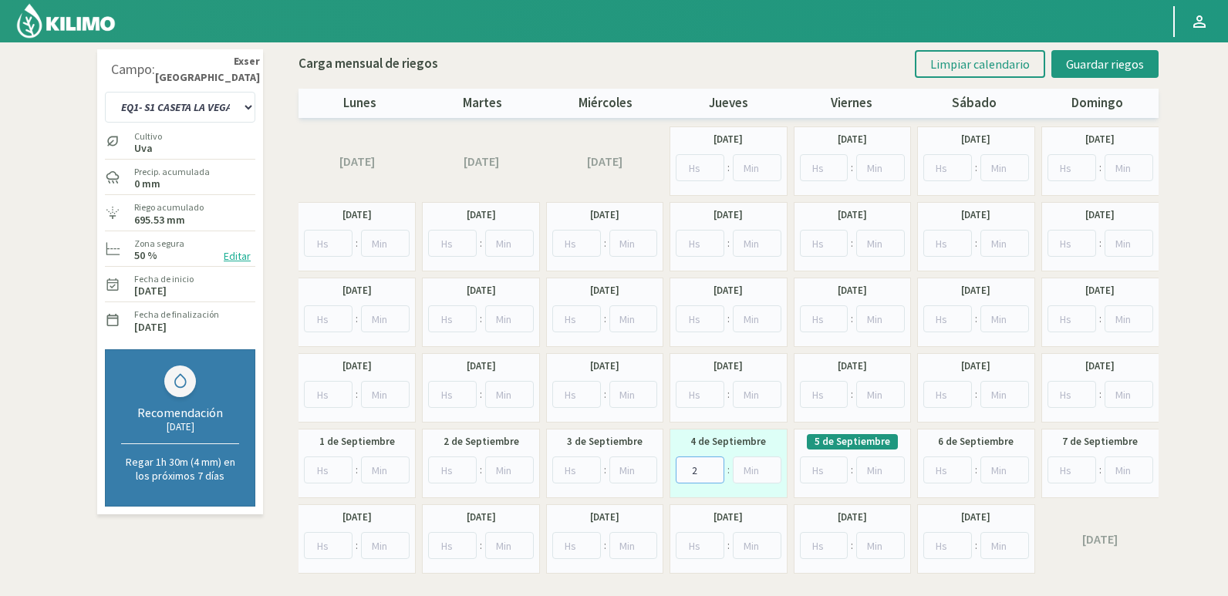
click at [716, 467] on input "2" at bounding box center [700, 470] width 49 height 27
click at [716, 467] on input "3" at bounding box center [700, 470] width 49 height 27
click at [716, 467] on input "4" at bounding box center [700, 470] width 49 height 27
click at [716, 467] on input "5" at bounding box center [700, 470] width 49 height 27
click at [716, 467] on input "6" at bounding box center [700, 470] width 49 height 27
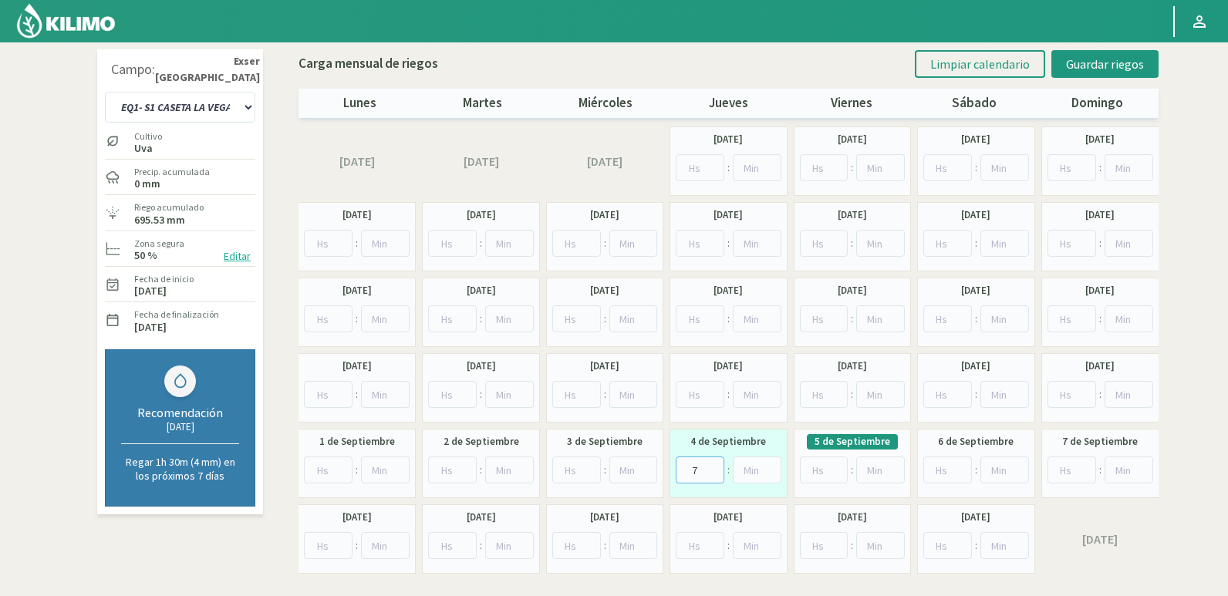
click at [716, 467] on input "7" at bounding box center [700, 470] width 49 height 27
click at [716, 467] on input "8" at bounding box center [700, 470] width 49 height 27
click at [716, 467] on input "9" at bounding box center [700, 470] width 49 height 27
type input "8"
click at [712, 471] on input "8" at bounding box center [700, 470] width 49 height 27
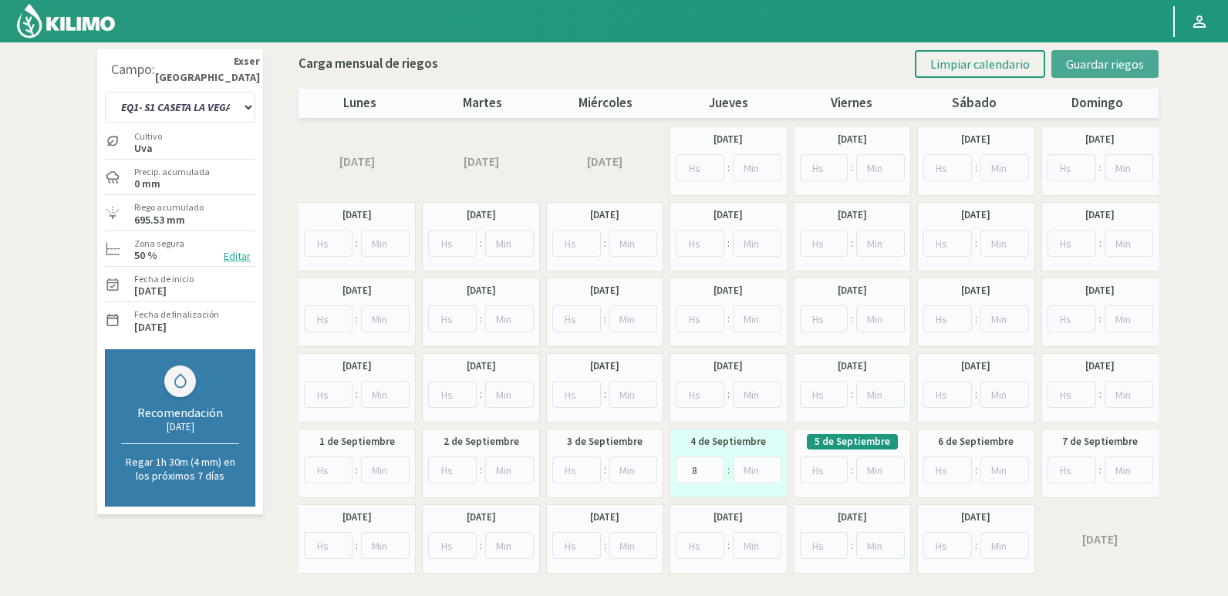
click at [1140, 71] on span "Guardar riegos" at bounding box center [1105, 63] width 78 height 15
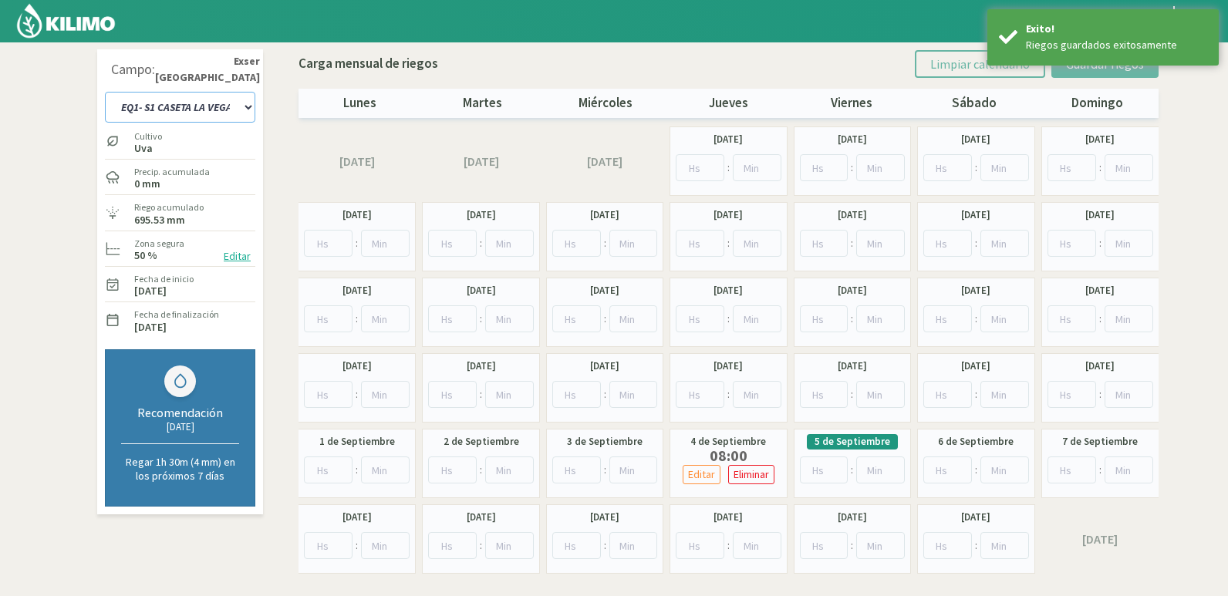
click at [235, 111] on select "EQ1- S1 CASETA COLEGIO EQ1- S1 [GEOGRAPHIC_DATA] EQ1- S1 [GEOGRAPHIC_DATA]- S1 …" at bounding box center [180, 107] width 150 height 31
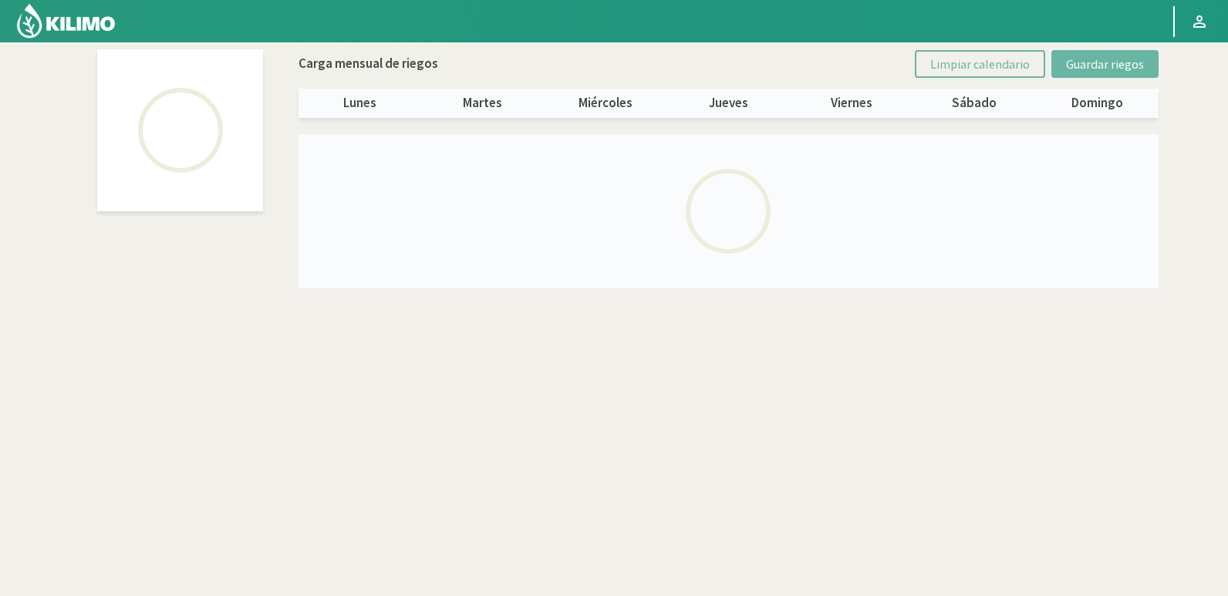
select select "11: Object"
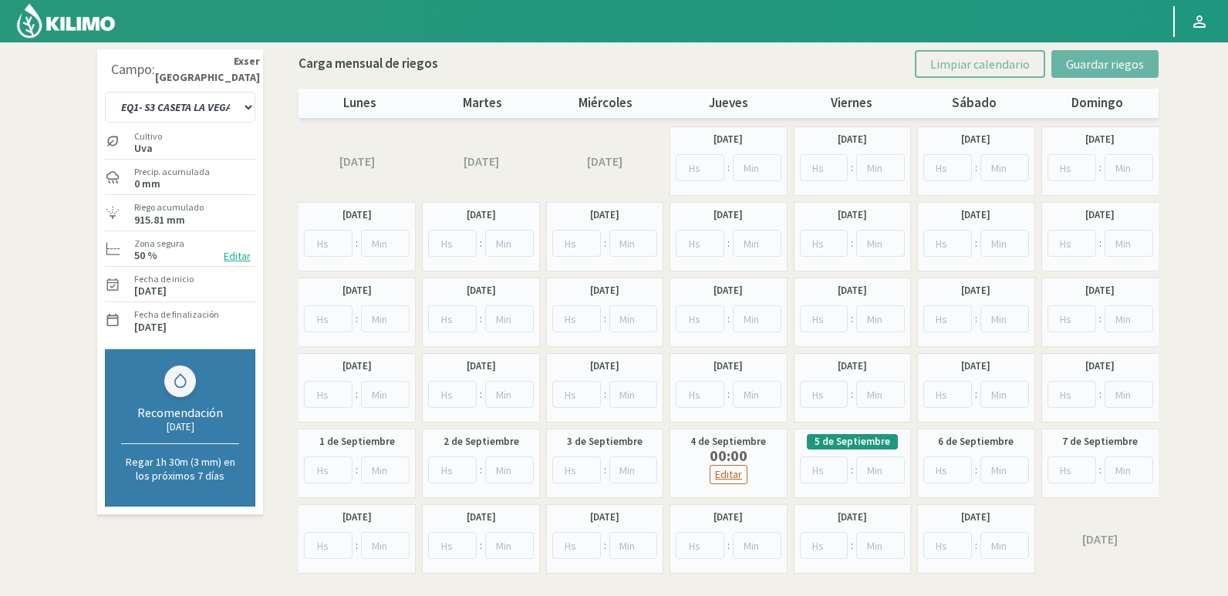
click at [740, 476] on p "Editar" at bounding box center [728, 475] width 27 height 18
click at [714, 478] on input "1" at bounding box center [700, 483] width 49 height 27
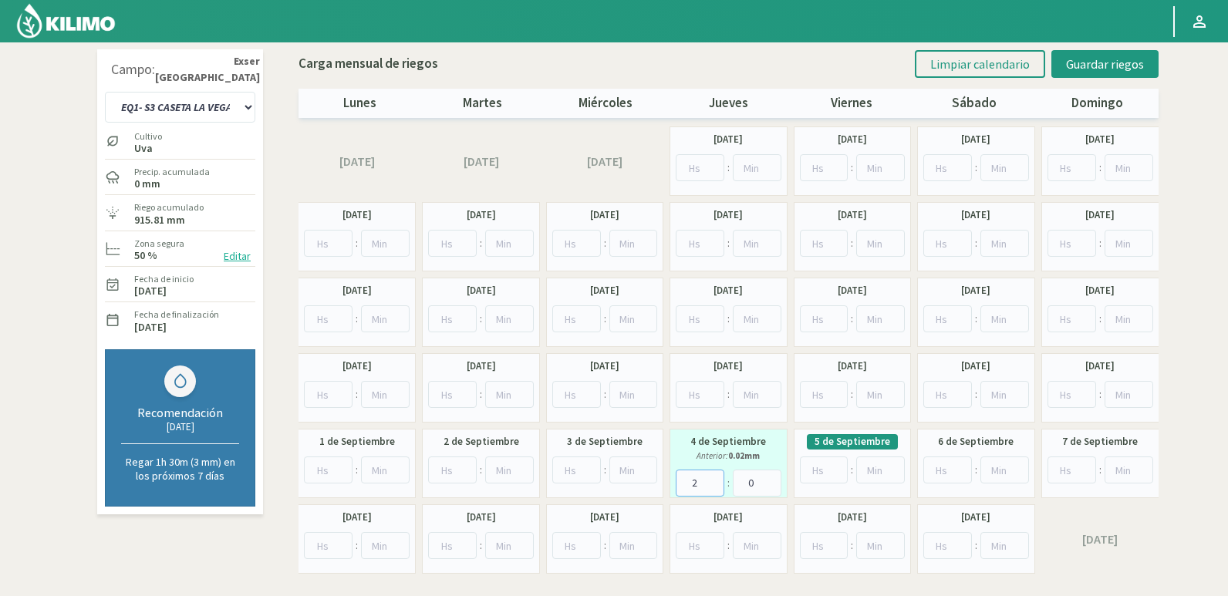
click at [714, 478] on input "2" at bounding box center [700, 483] width 49 height 27
click at [714, 478] on input "3" at bounding box center [700, 483] width 49 height 27
click at [714, 478] on input "4" at bounding box center [700, 483] width 49 height 27
click at [714, 478] on input "5" at bounding box center [700, 483] width 49 height 27
click at [714, 478] on input "6" at bounding box center [700, 483] width 49 height 27
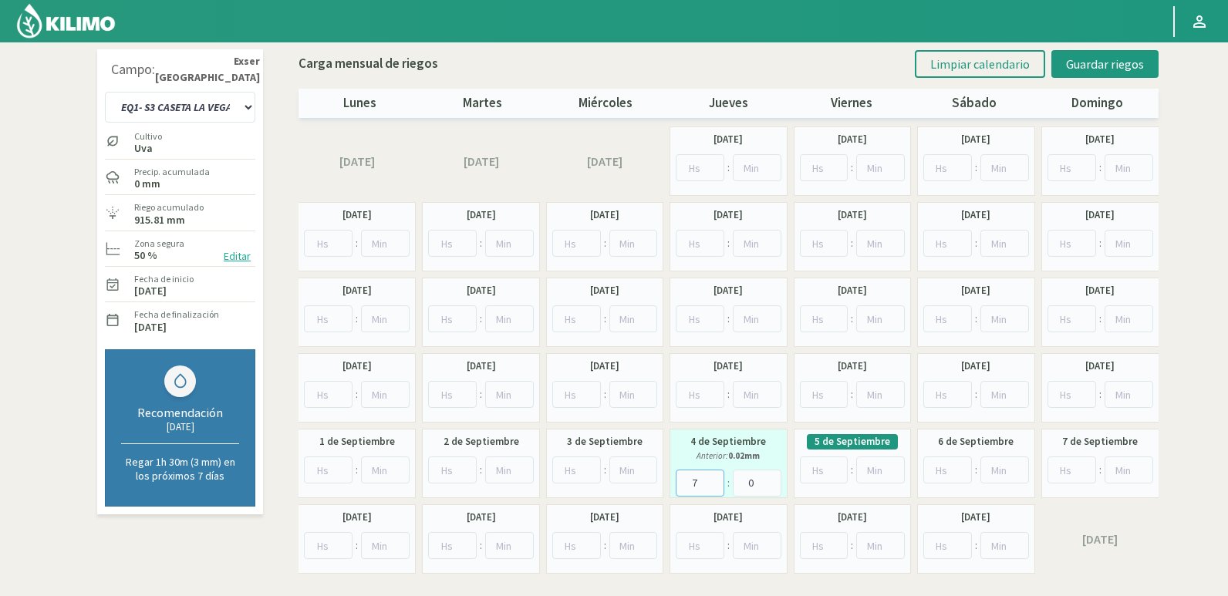
click at [714, 478] on input "7" at bounding box center [700, 483] width 49 height 27
type input "8"
click at [714, 478] on input "8" at bounding box center [700, 483] width 49 height 27
click at [1108, 64] on span "Guardar riegos" at bounding box center [1105, 63] width 78 height 15
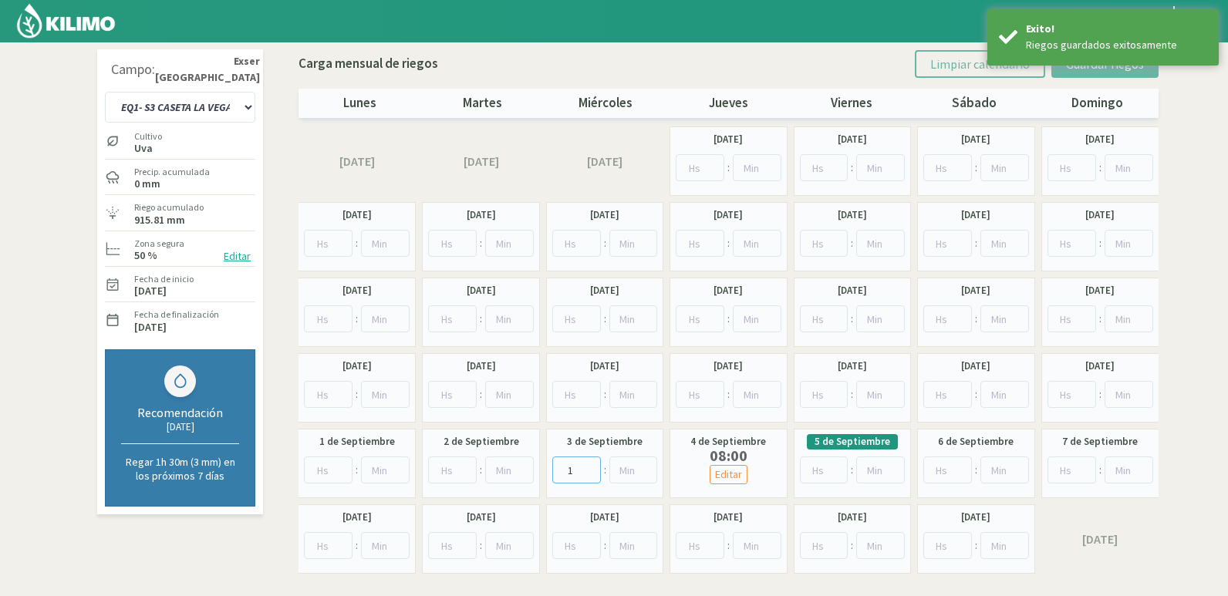
click at [589, 465] on input "1" at bounding box center [576, 470] width 49 height 27
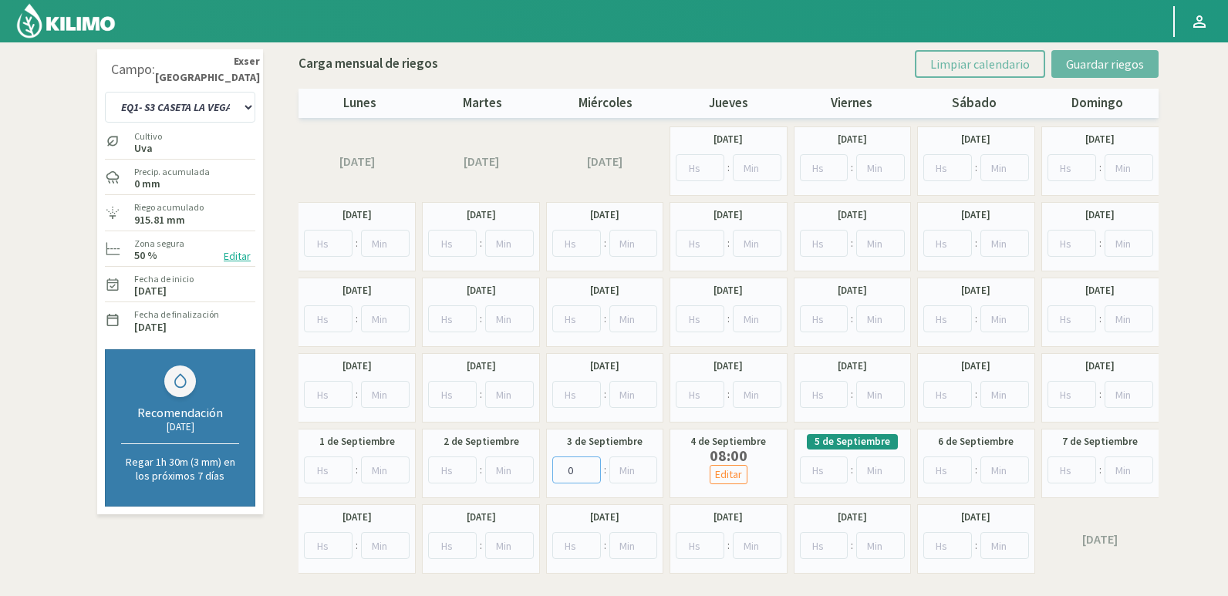
type input "0"
click at [590, 472] on input "0" at bounding box center [576, 470] width 49 height 27
click at [228, 558] on div "Campo: [GEOGRAPHIC_DATA] EQ1- S1 CASETA COLEGIO EQ1- S1 [GEOGRAPHIC_DATA] EQ1- …" at bounding box center [180, 315] width 174 height 532
